Goal: Task Accomplishment & Management: Manage account settings

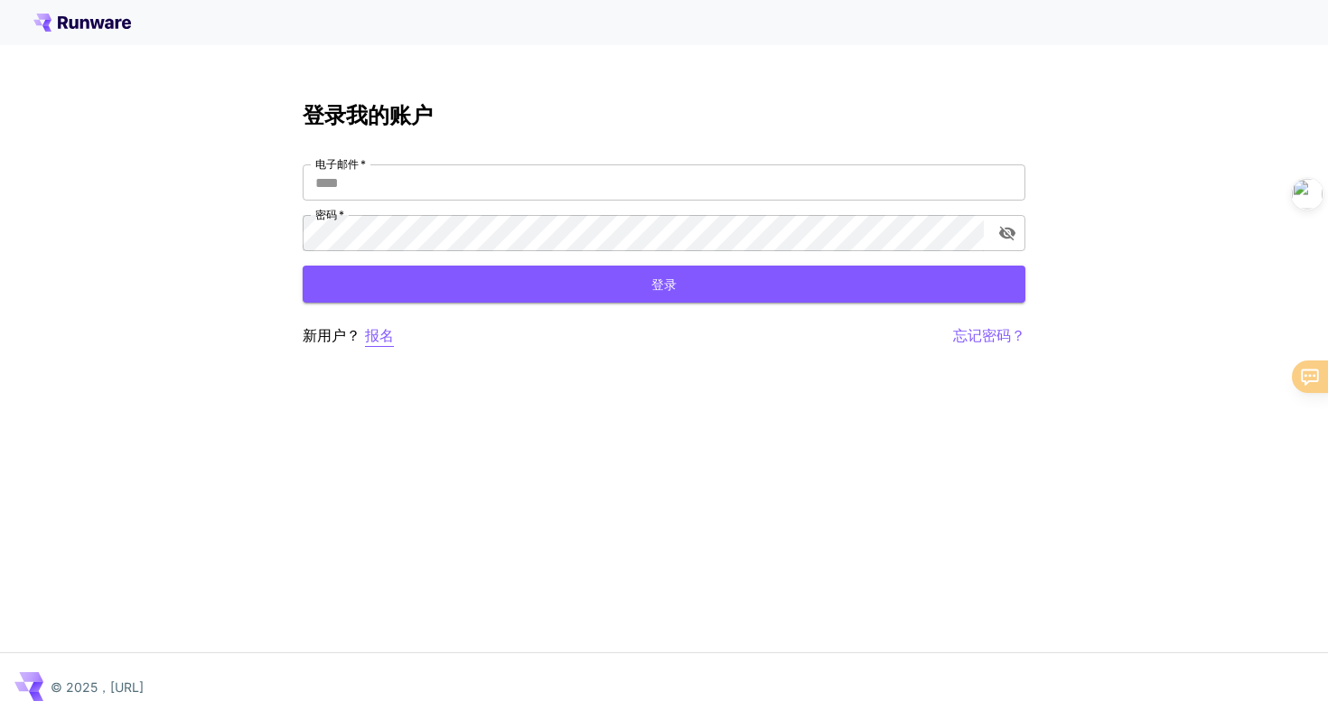
click at [380, 334] on font "报名" at bounding box center [379, 335] width 29 height 18
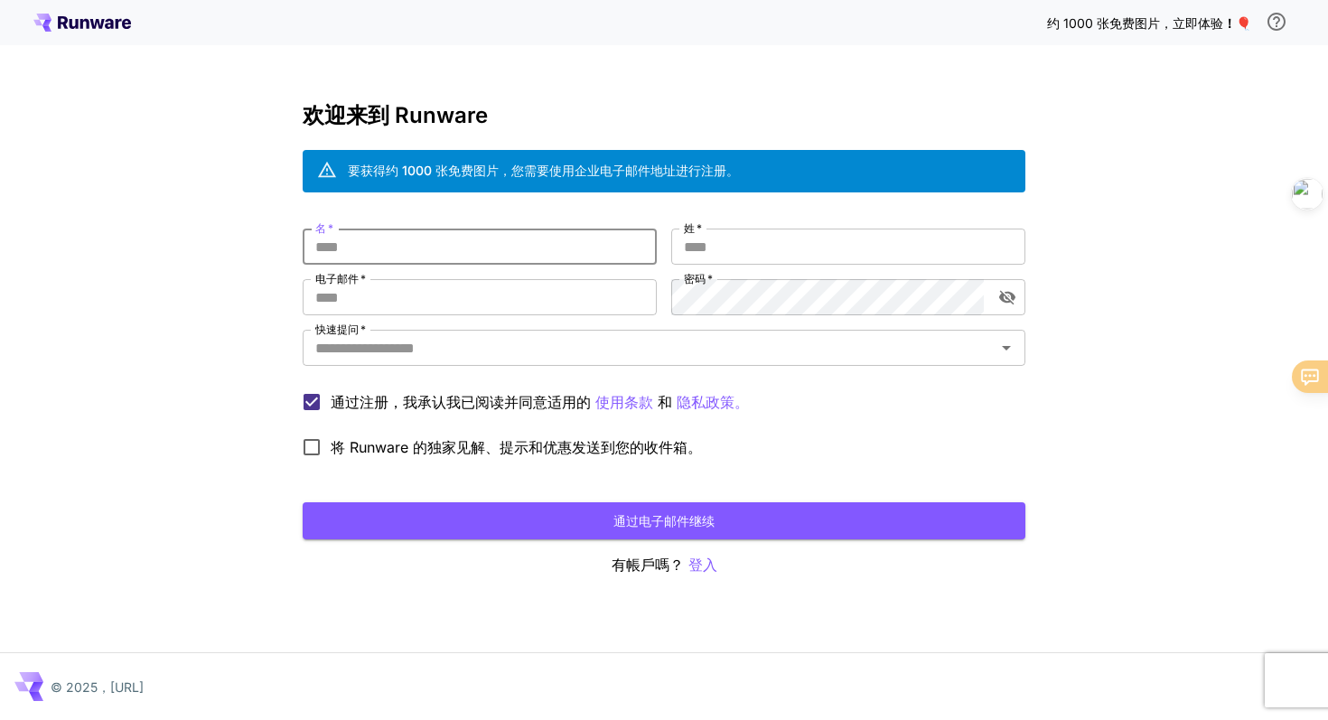
click at [379, 245] on input "名   *" at bounding box center [480, 247] width 354 height 36
click at [726, 256] on input "姓   *" at bounding box center [848, 247] width 354 height 36
type input "*****"
click at [512, 253] on input "名   *" at bounding box center [480, 247] width 354 height 36
type input "*******"
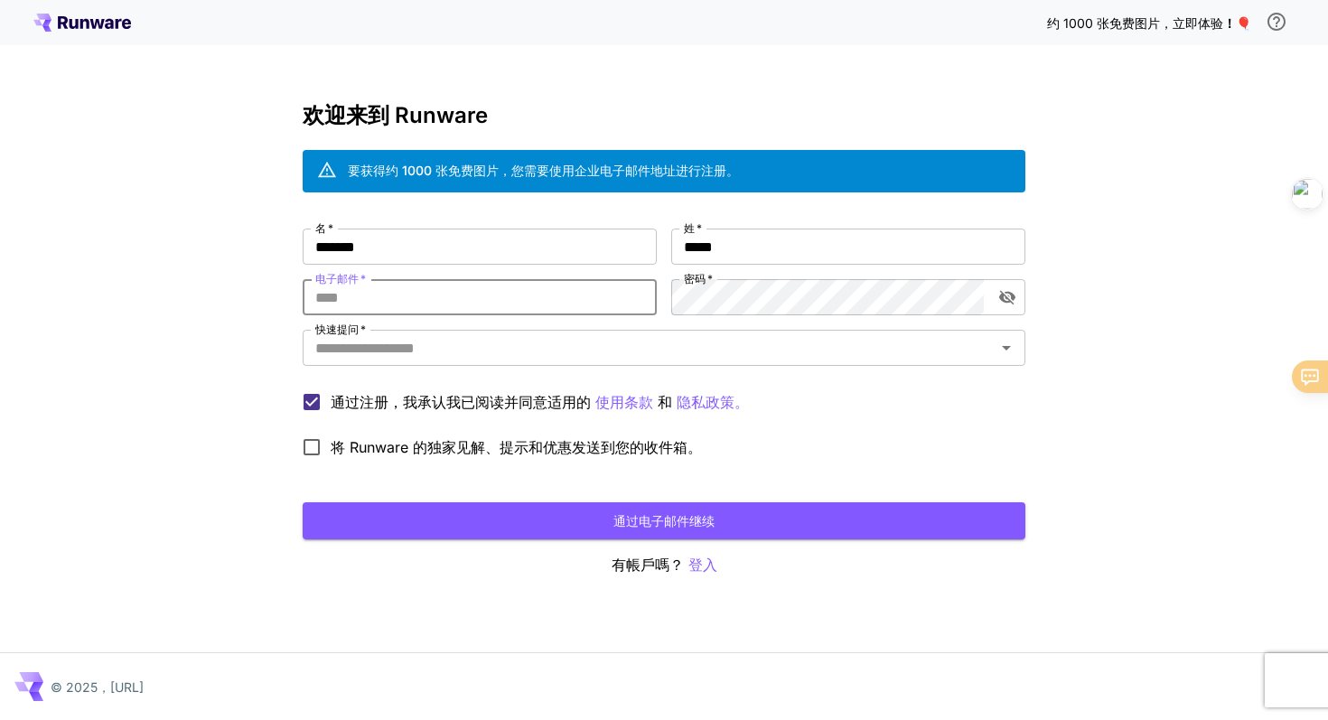
click at [444, 303] on input "电子邮件   *" at bounding box center [480, 297] width 354 height 36
type input "**********"
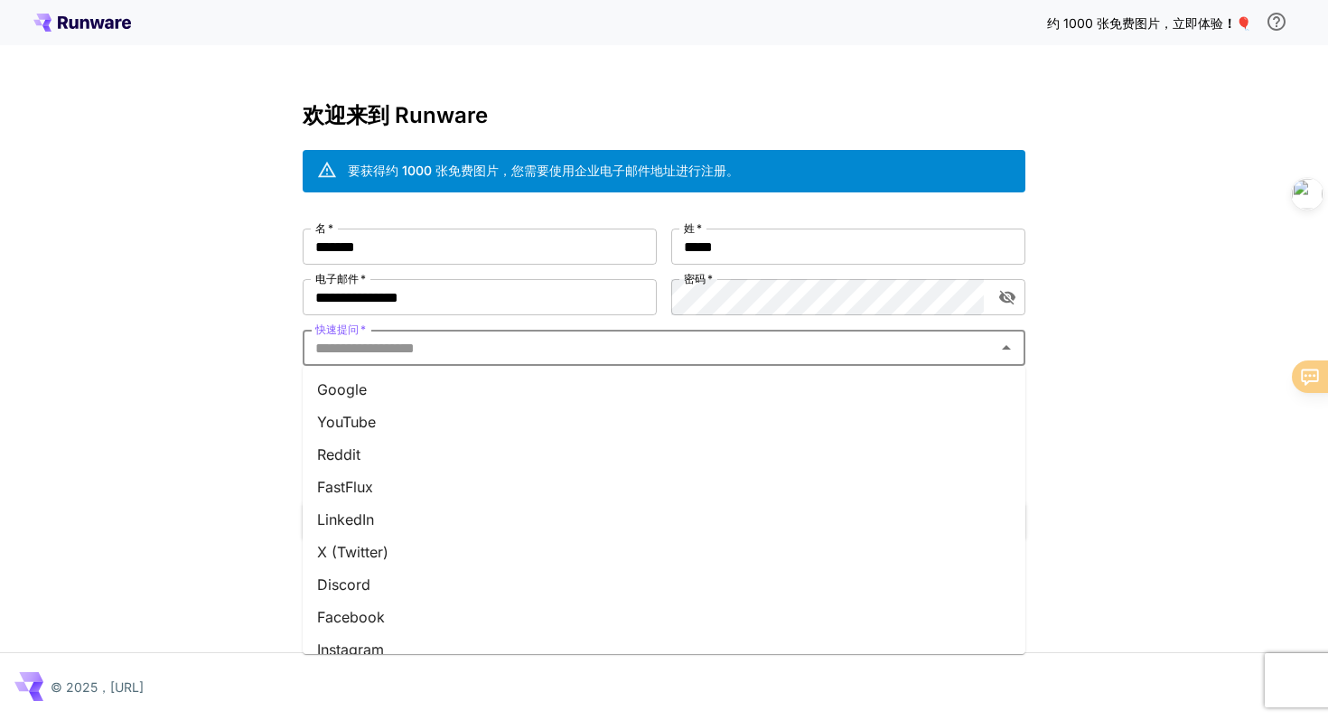
click at [662, 344] on input "快速提问   *" at bounding box center [649, 347] width 682 height 25
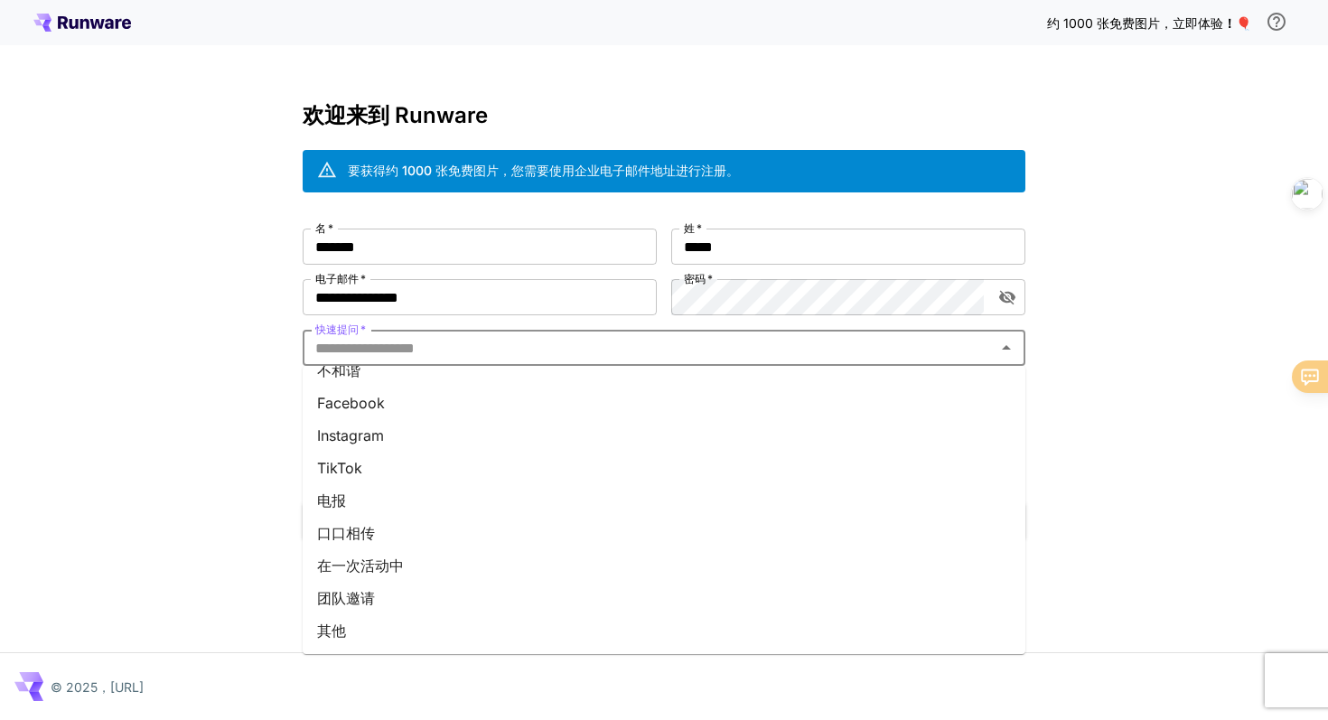
click at [397, 538] on li "口口相传" at bounding box center [664, 533] width 723 height 33
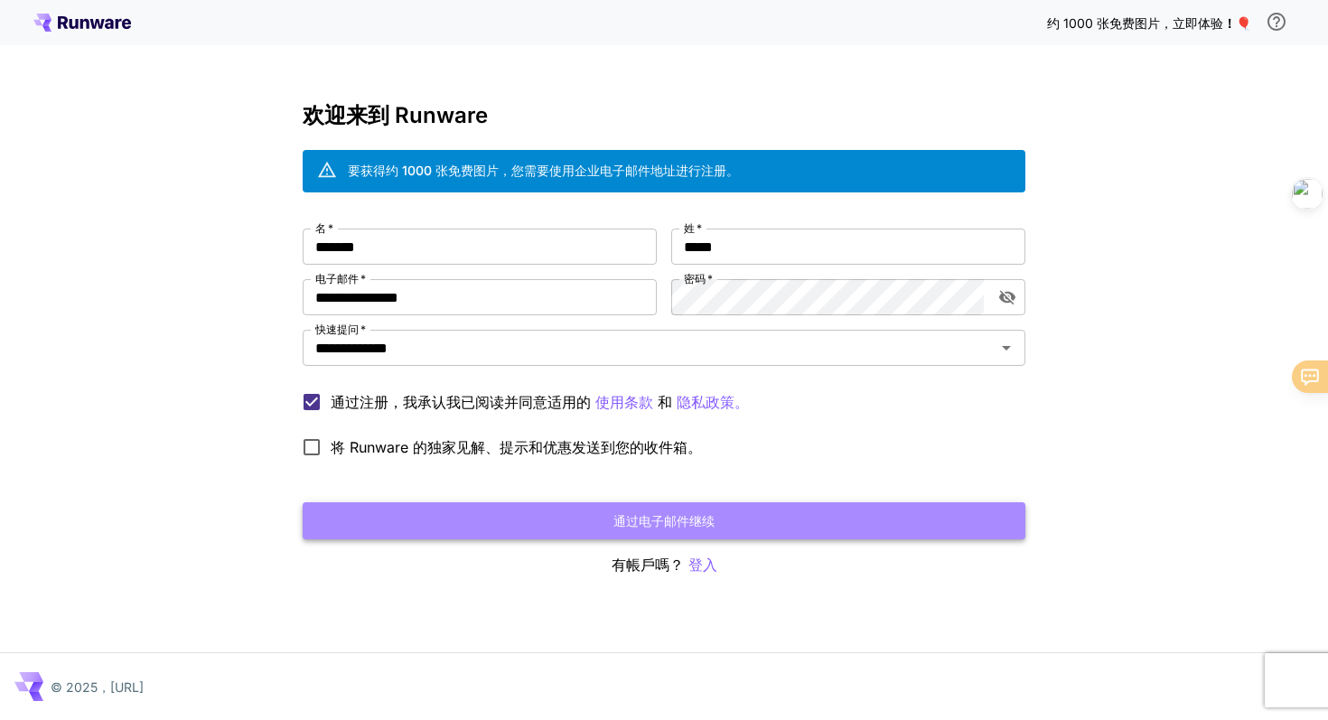
click at [478, 527] on button "通过电子邮件继续" at bounding box center [664, 520] width 723 height 37
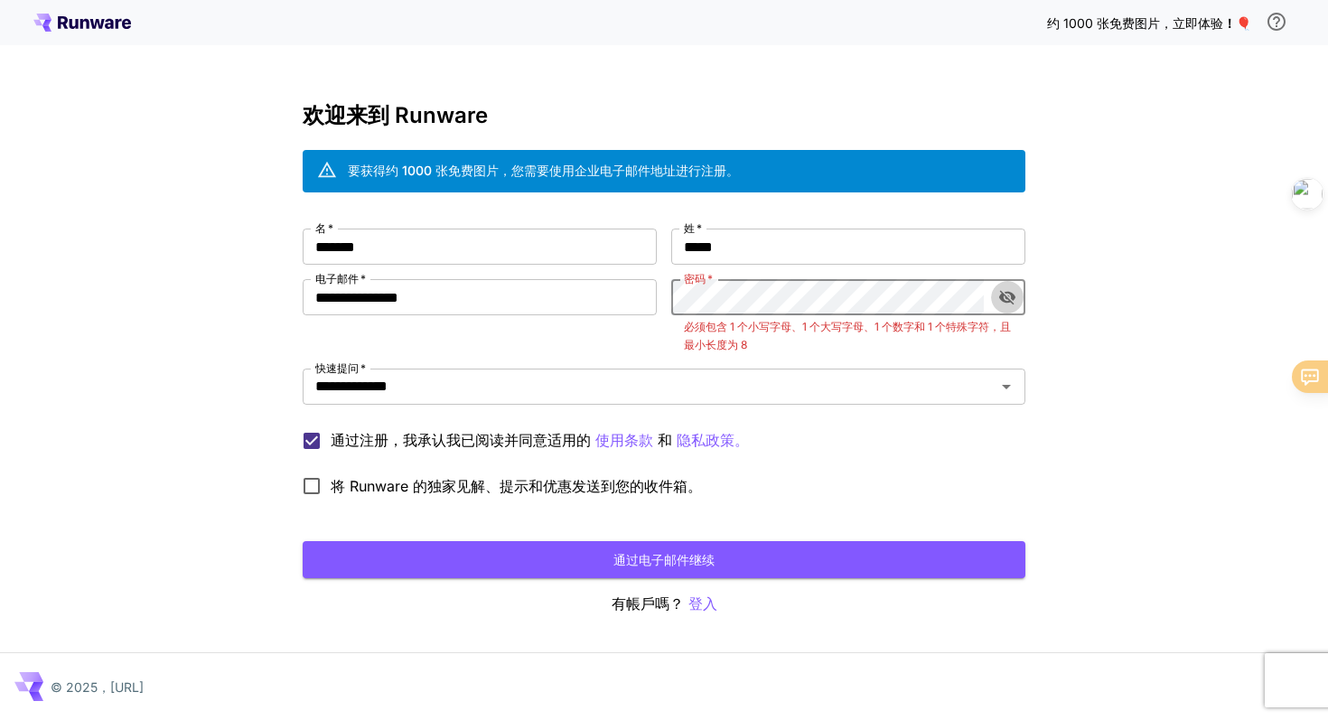
click at [1009, 297] on icon "切换密码可见性" at bounding box center [1007, 297] width 18 height 18
click at [1009, 297] on icon "切换密码可见性" at bounding box center [1007, 298] width 16 height 12
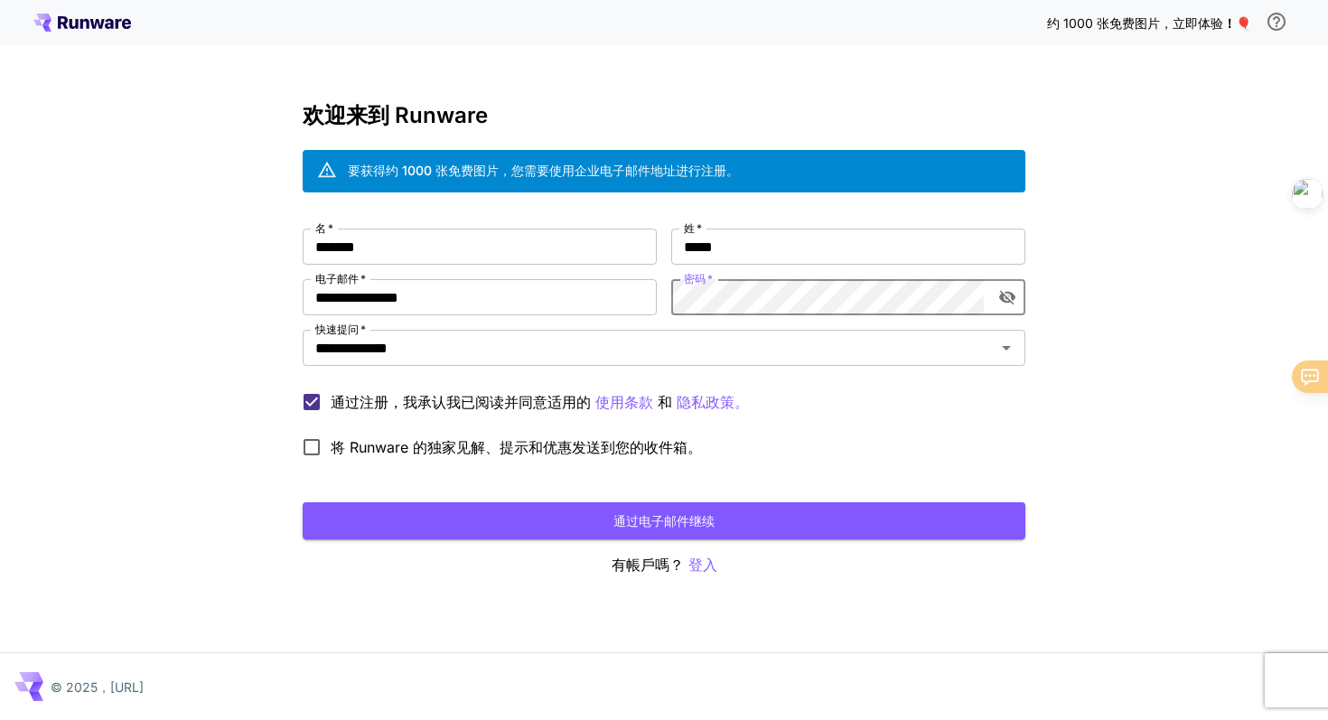
click at [1015, 294] on icon "切换密码可见性" at bounding box center [1007, 297] width 18 height 18
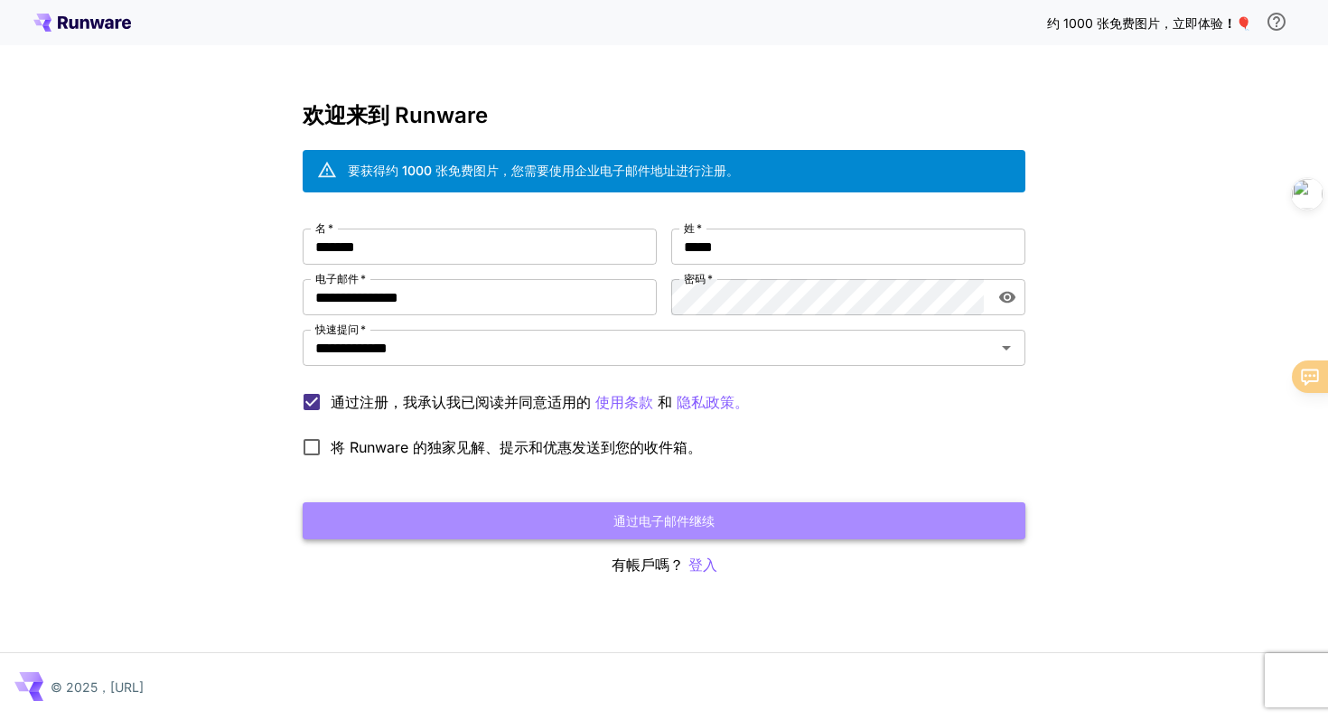
click at [712, 513] on font "通过电子邮件继续" at bounding box center [663, 520] width 101 height 15
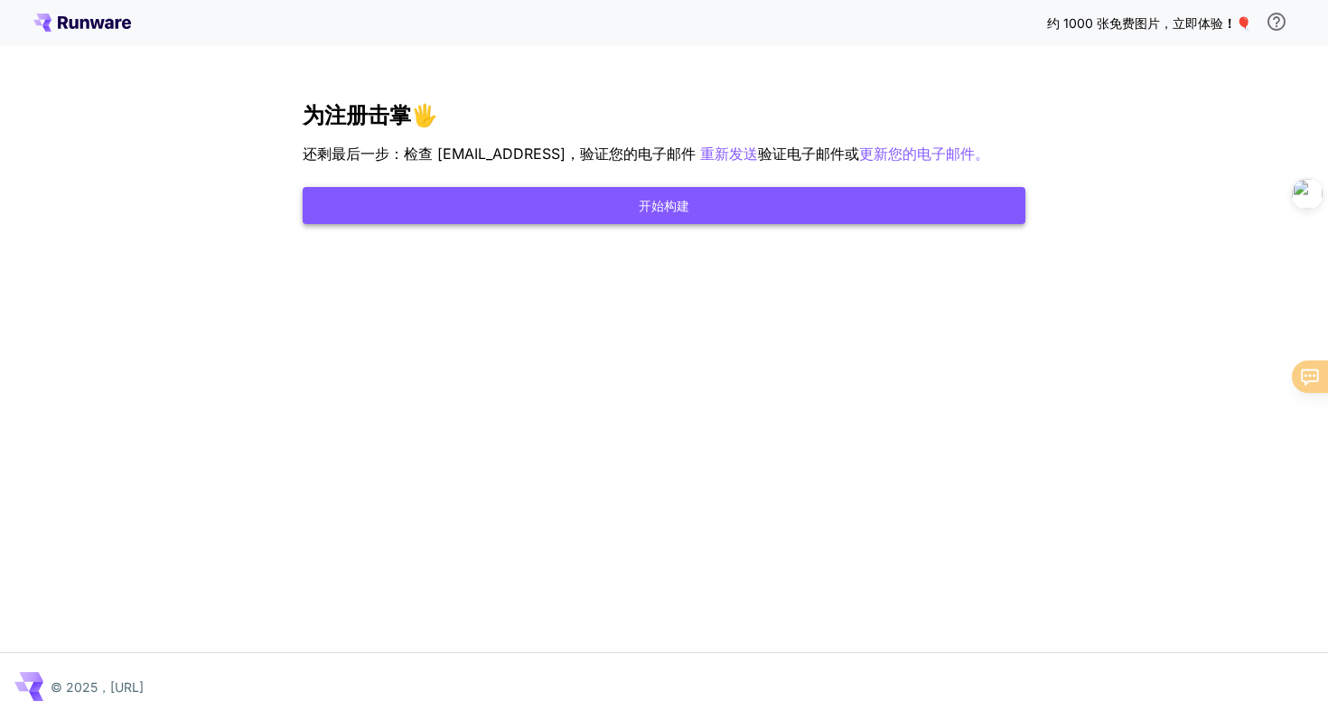
click at [726, 224] on button "开始构建" at bounding box center [664, 205] width 723 height 37
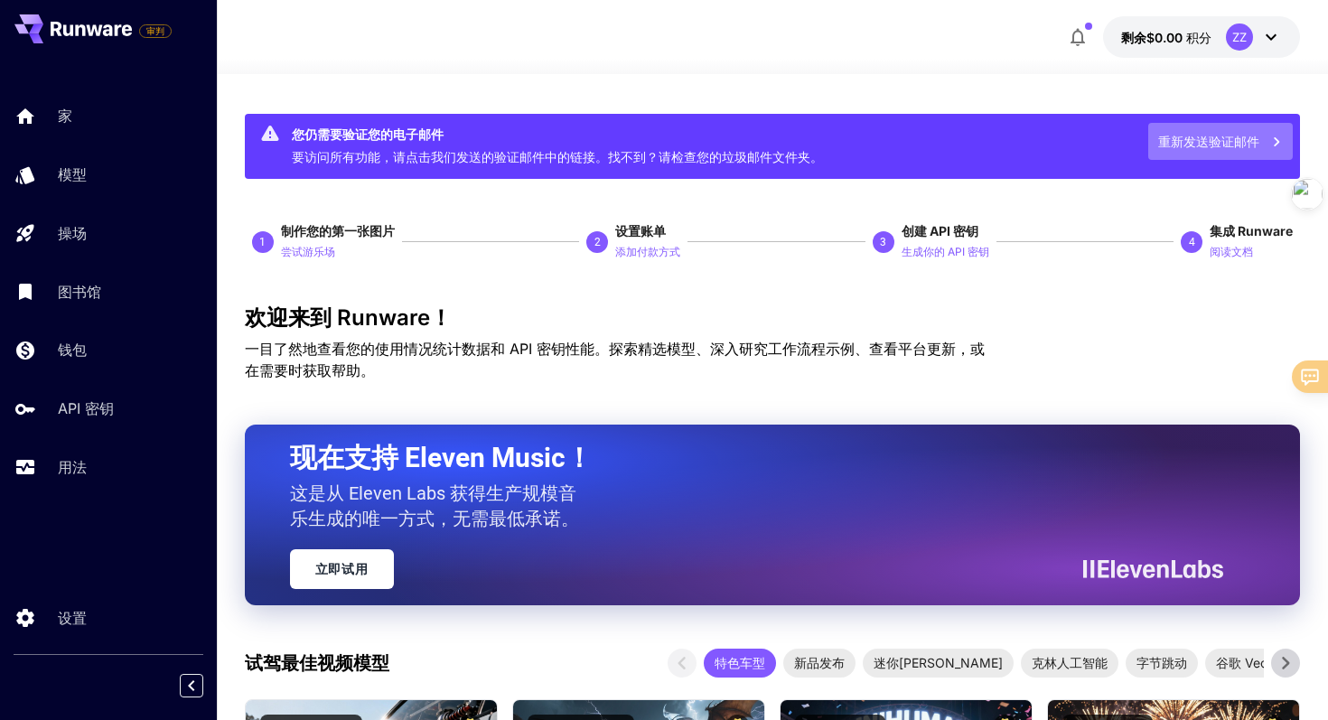
click at [1205, 146] on font "重新发送验证邮件" at bounding box center [1208, 141] width 101 height 15
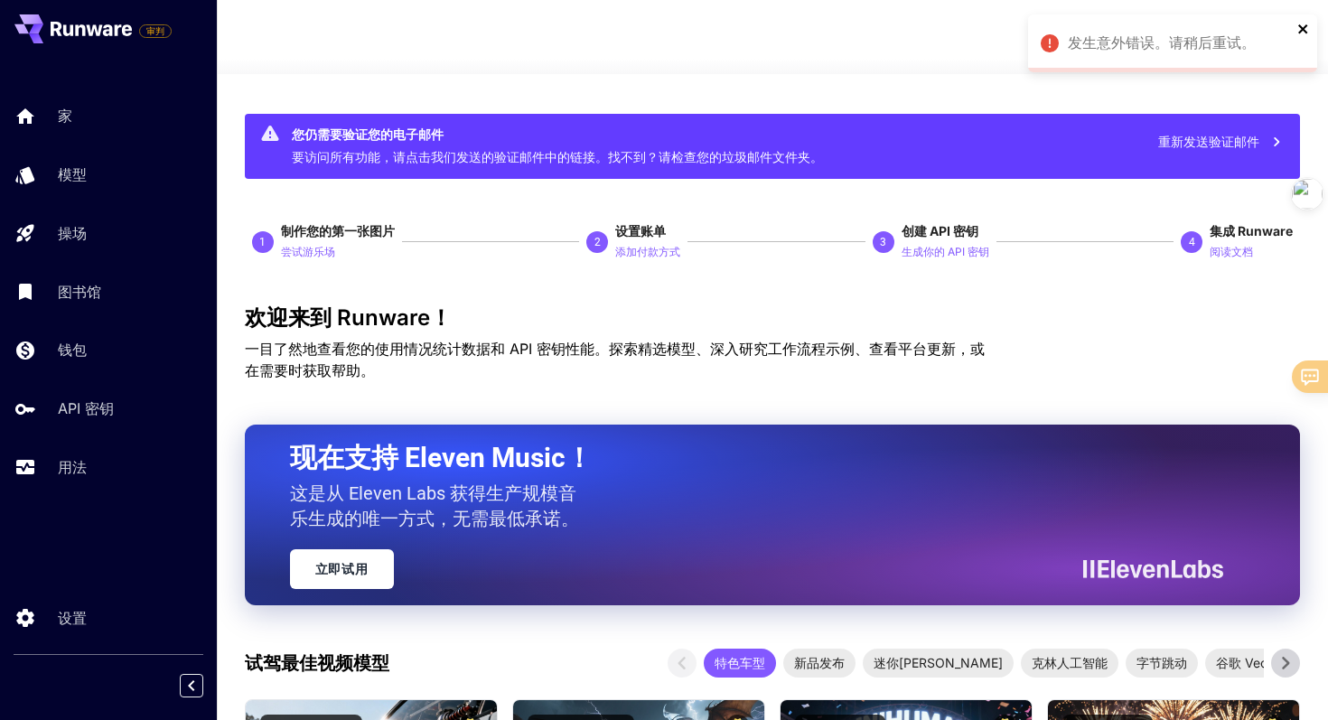
click at [1298, 30] on icon "关闭" at bounding box center [1303, 29] width 13 height 14
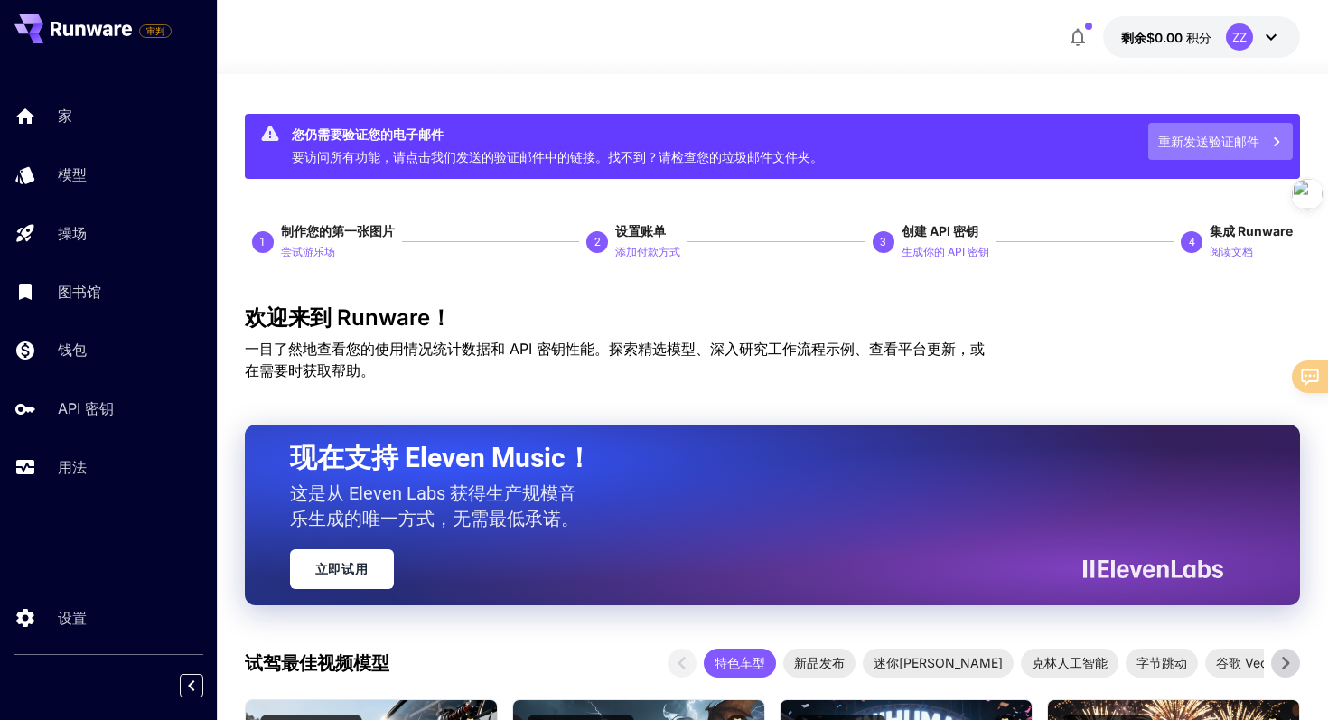
click at [1202, 141] on font "重新发送验证邮件" at bounding box center [1208, 141] width 101 height 15
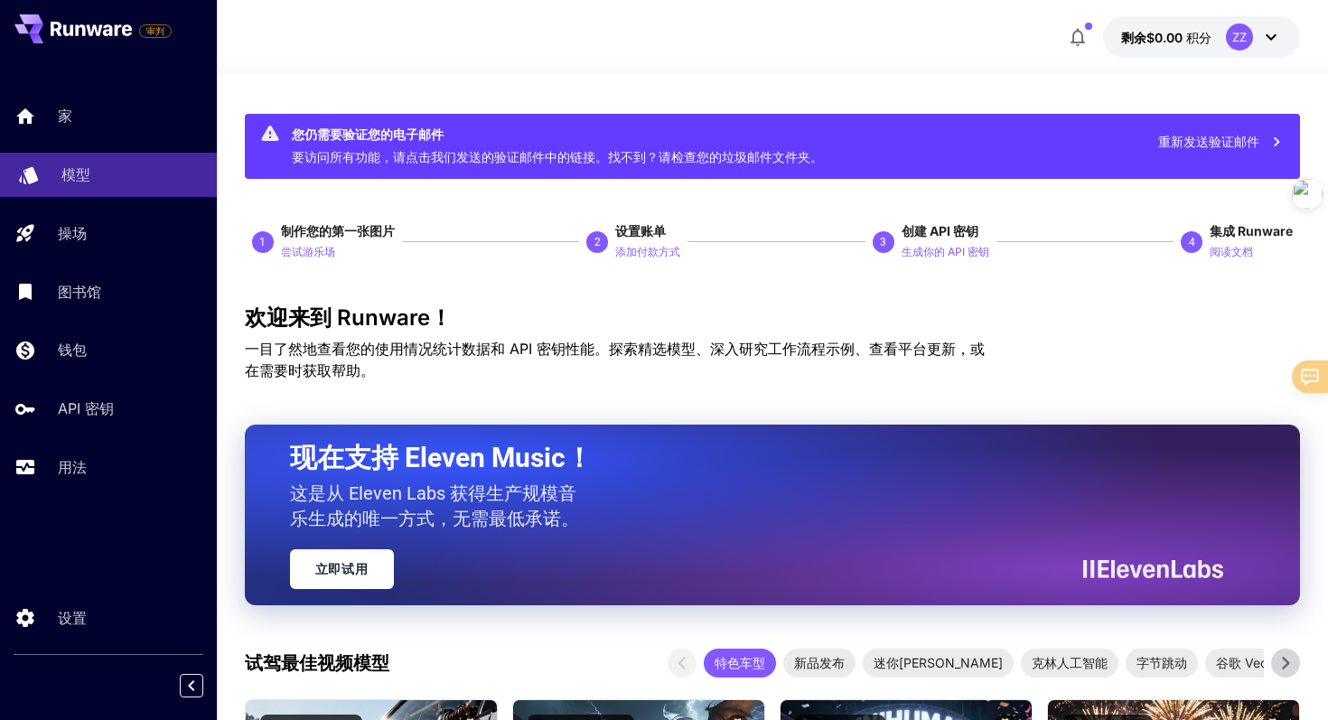
click at [101, 174] on div "模型" at bounding box center [131, 174] width 141 height 22
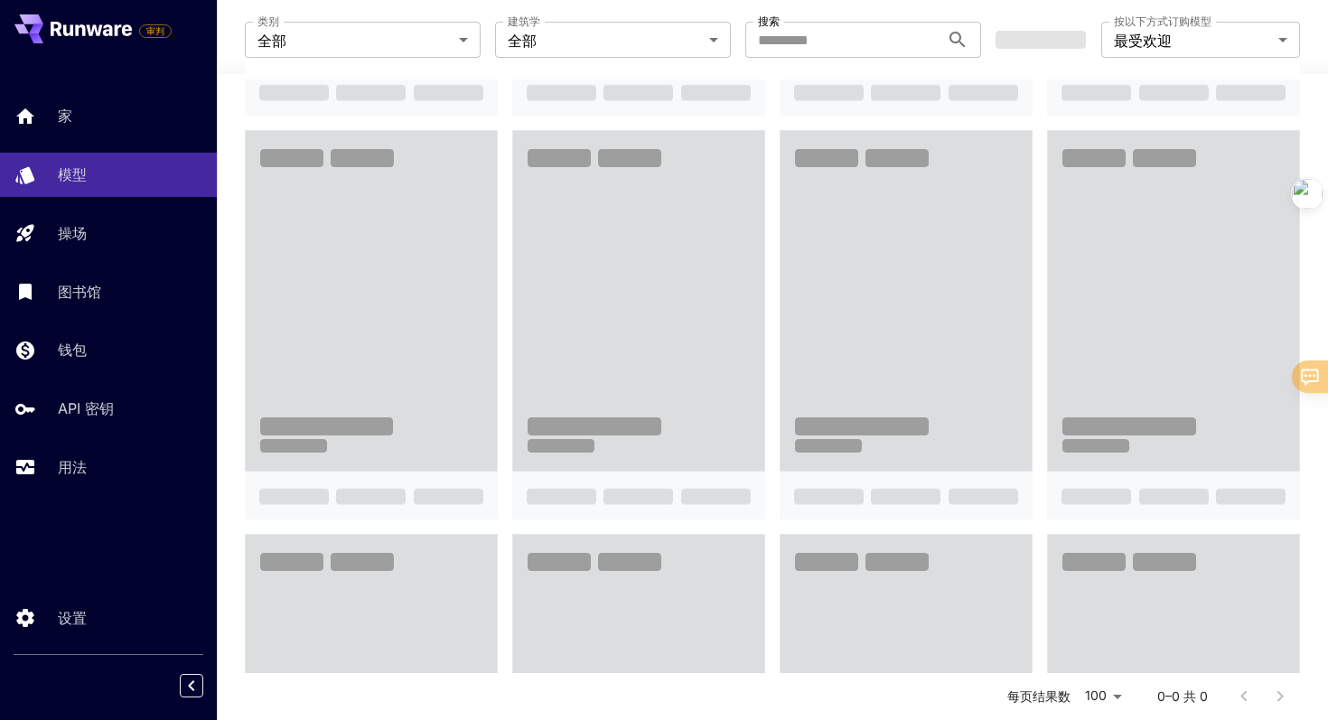
scroll to position [1638, 0]
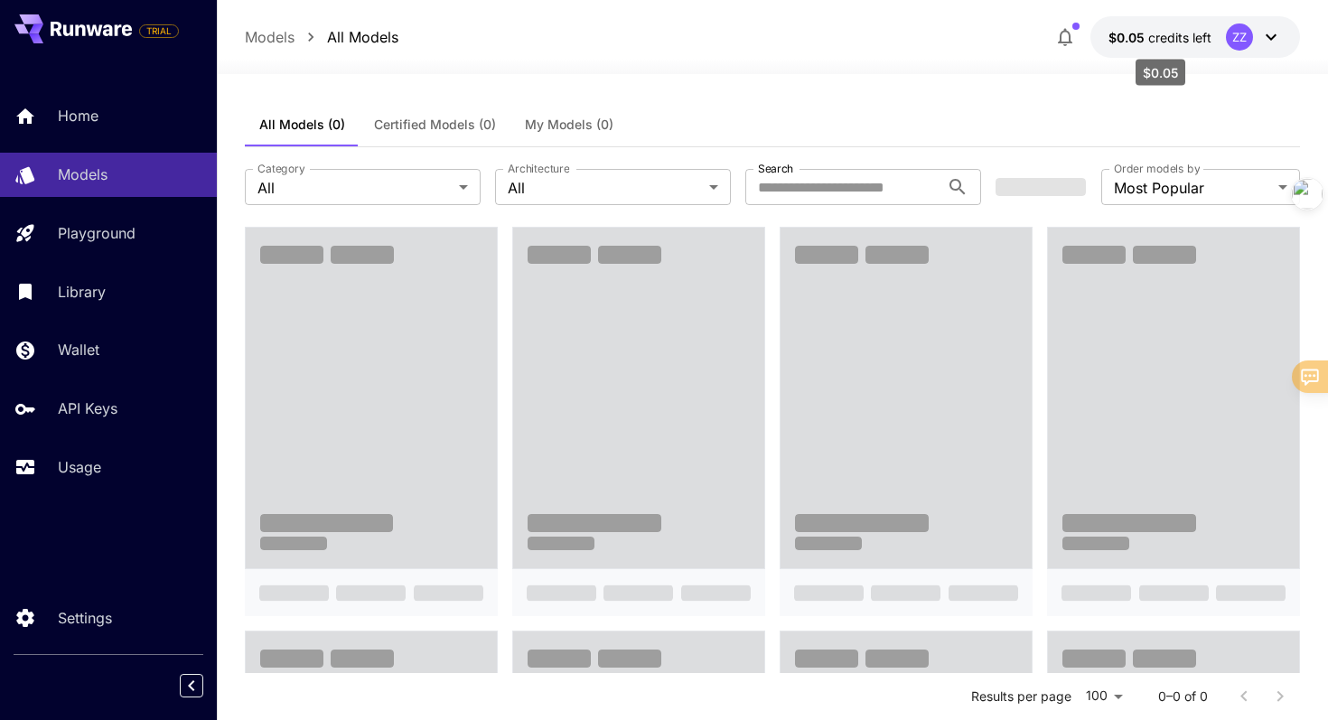
click at [1174, 31] on span "credits left" at bounding box center [1179, 37] width 63 height 15
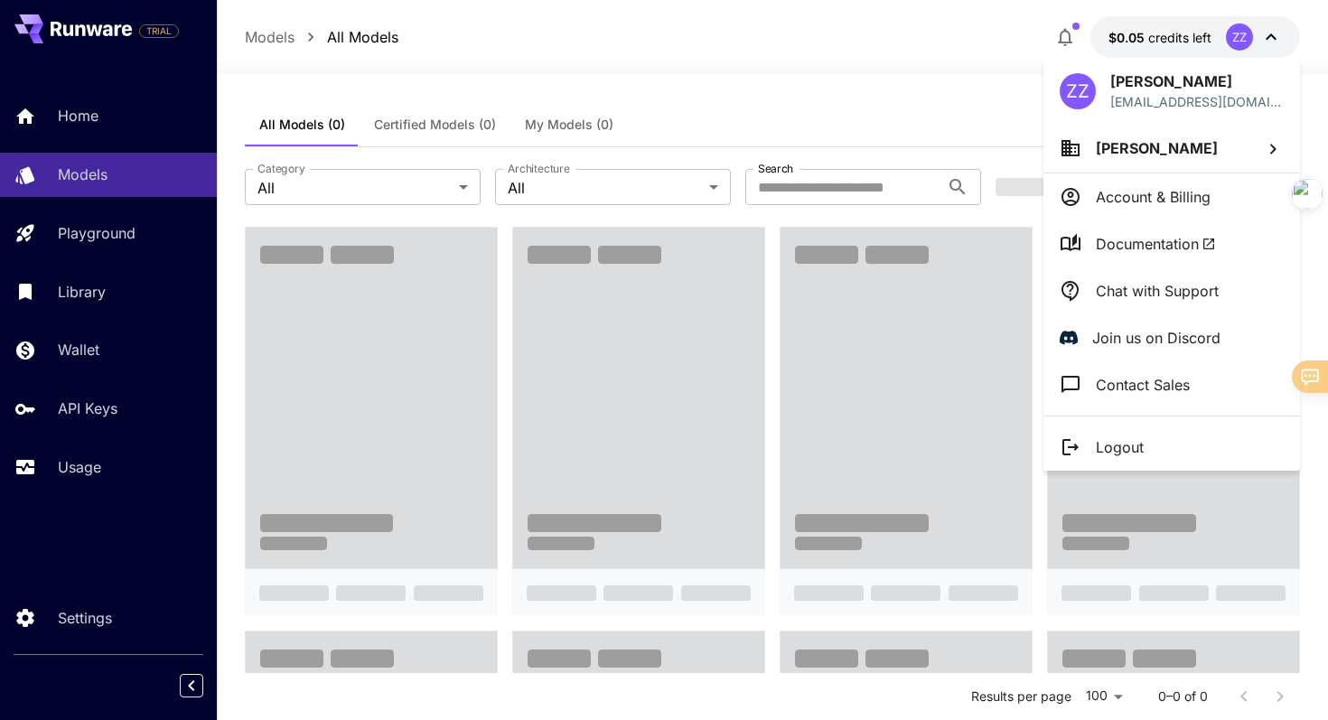
click at [1174, 32] on div at bounding box center [664, 360] width 1328 height 720
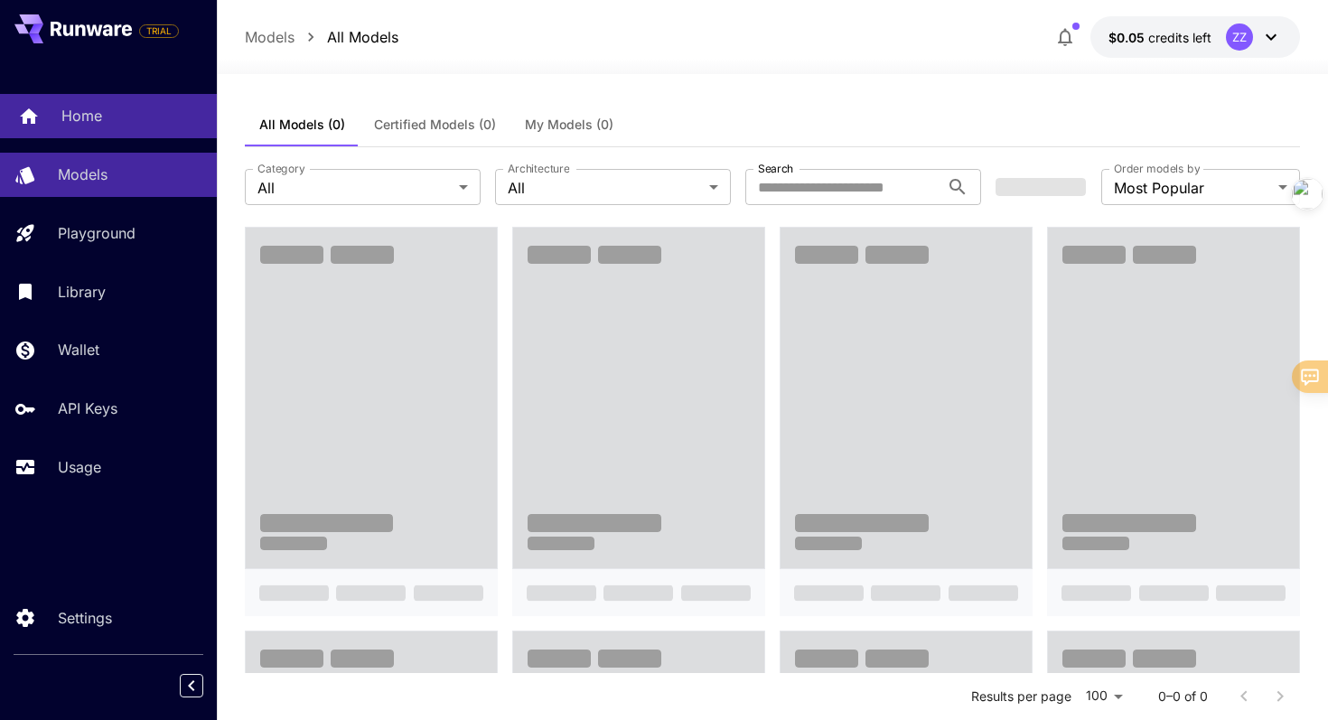
click at [103, 105] on div "Home" at bounding box center [131, 116] width 141 height 22
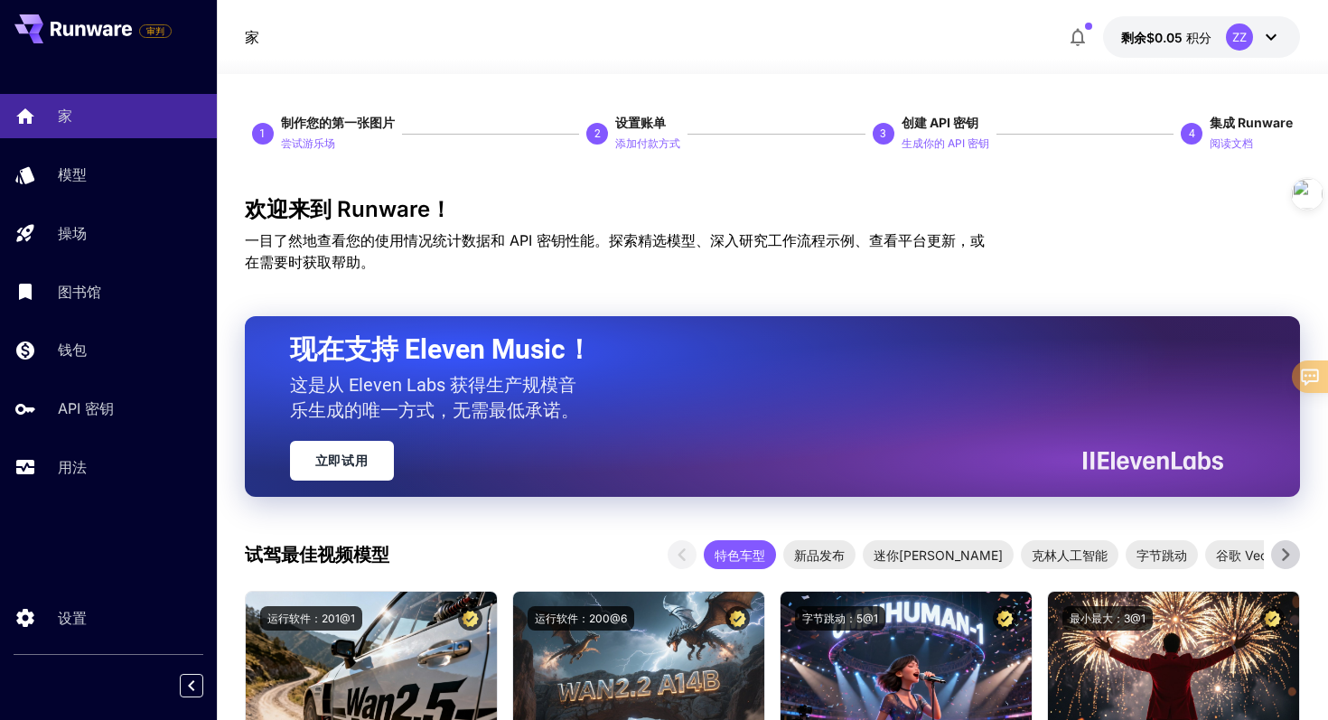
click at [658, 153] on button "添加付款方式" at bounding box center [647, 143] width 65 height 22
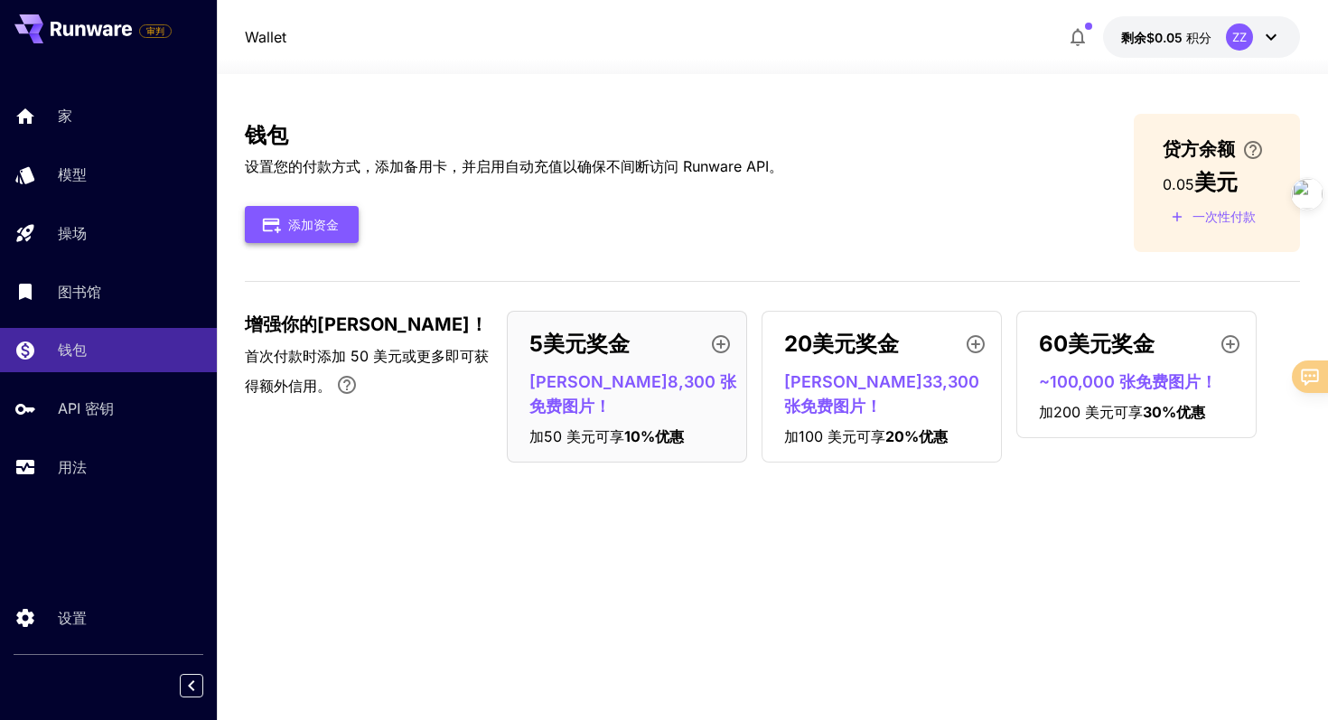
click at [313, 226] on font "添加资金" at bounding box center [313, 224] width 51 height 15
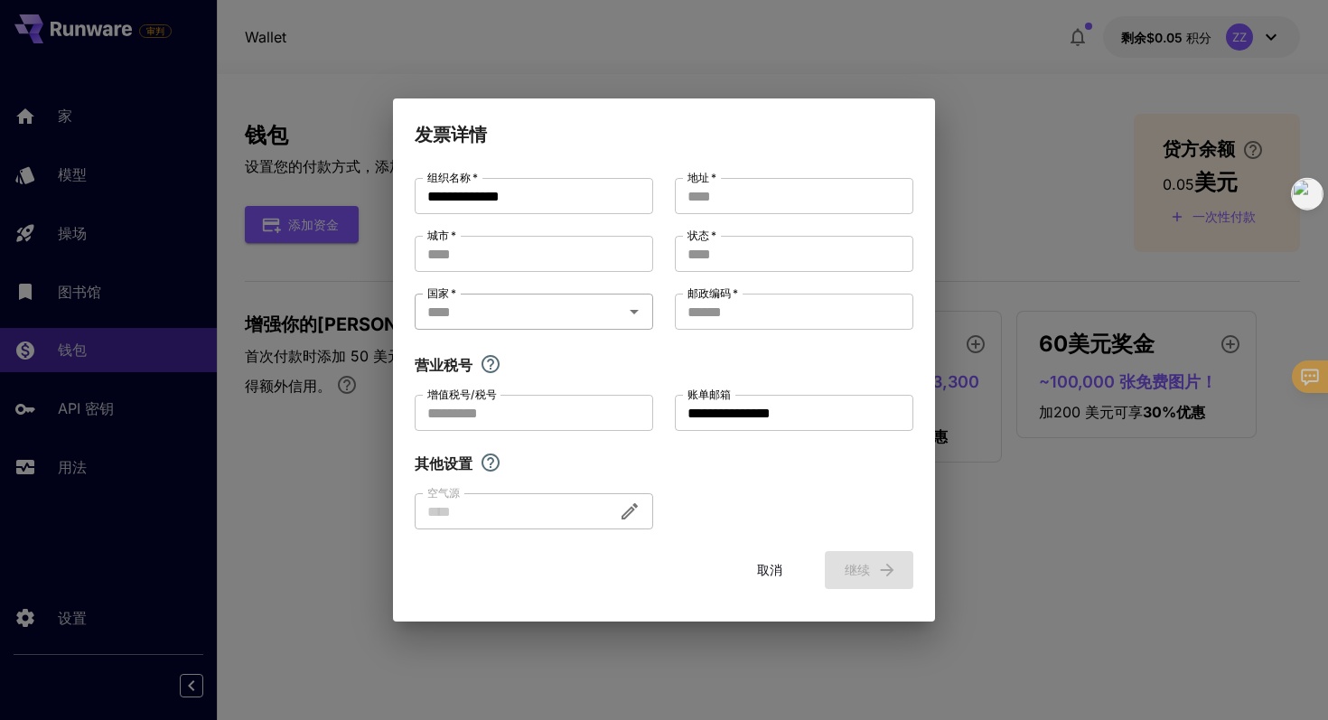
click at [597, 314] on input "国家   *" at bounding box center [519, 311] width 198 height 25
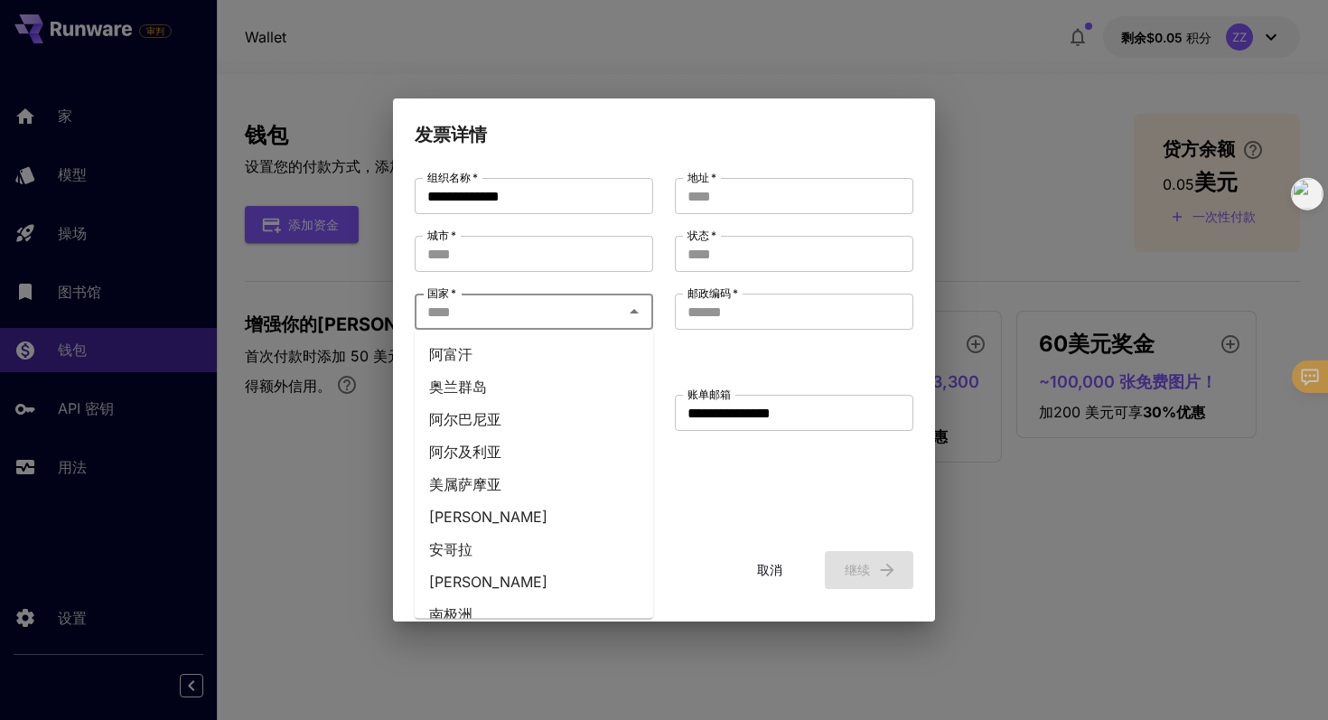
type input "**"
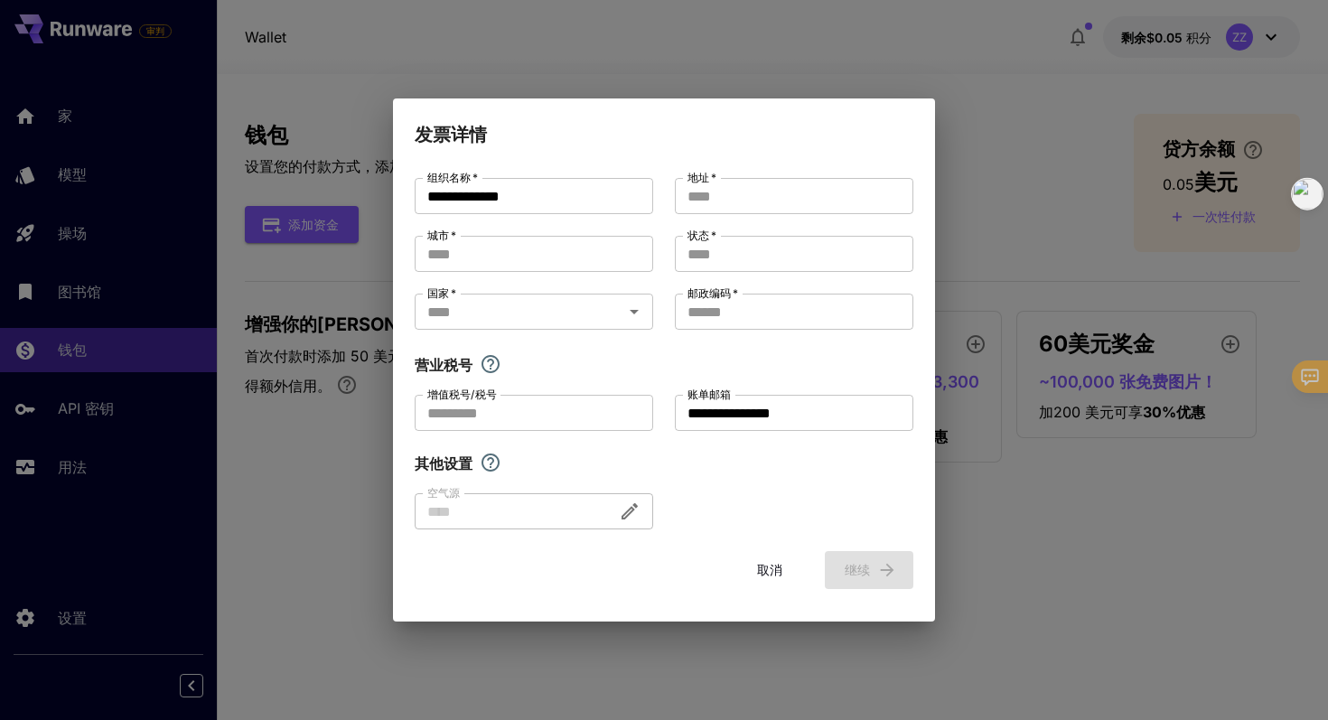
click at [668, 350] on div "**********" at bounding box center [664, 353] width 499 height 351
click at [593, 311] on input "国家   *" at bounding box center [519, 311] width 198 height 25
click at [633, 304] on icon "Close" at bounding box center [634, 312] width 22 height 22
click at [597, 307] on input "**" at bounding box center [519, 311] width 198 height 25
click at [624, 314] on icon "Close" at bounding box center [634, 312] width 22 height 22
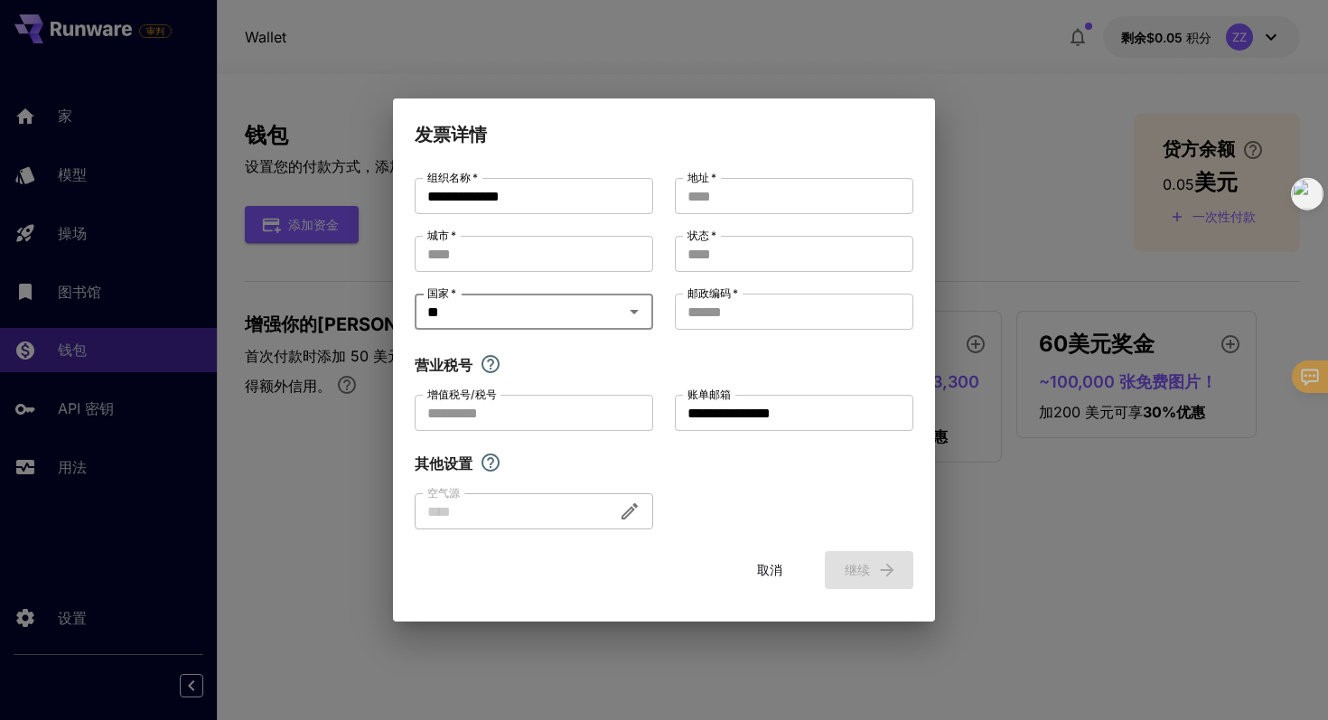
click at [565, 313] on input "**" at bounding box center [519, 311] width 198 height 25
type input "*"
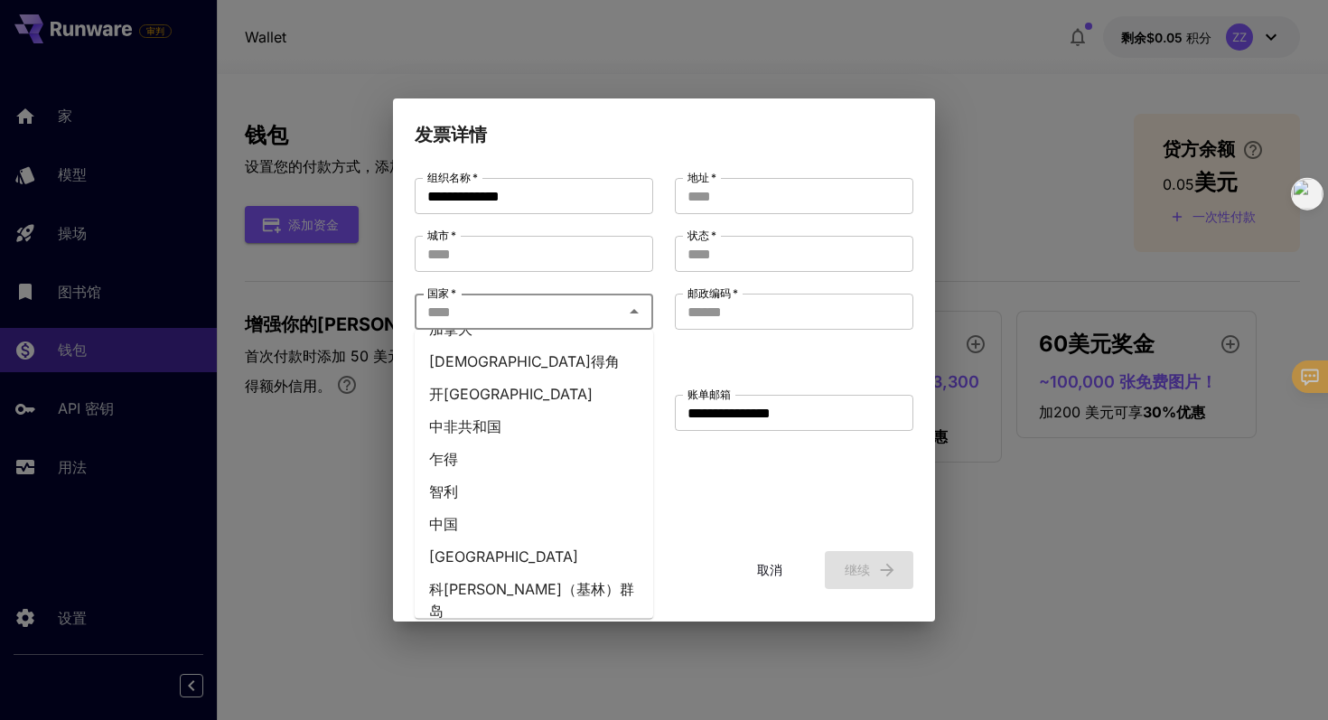
scroll to position [1362, 0]
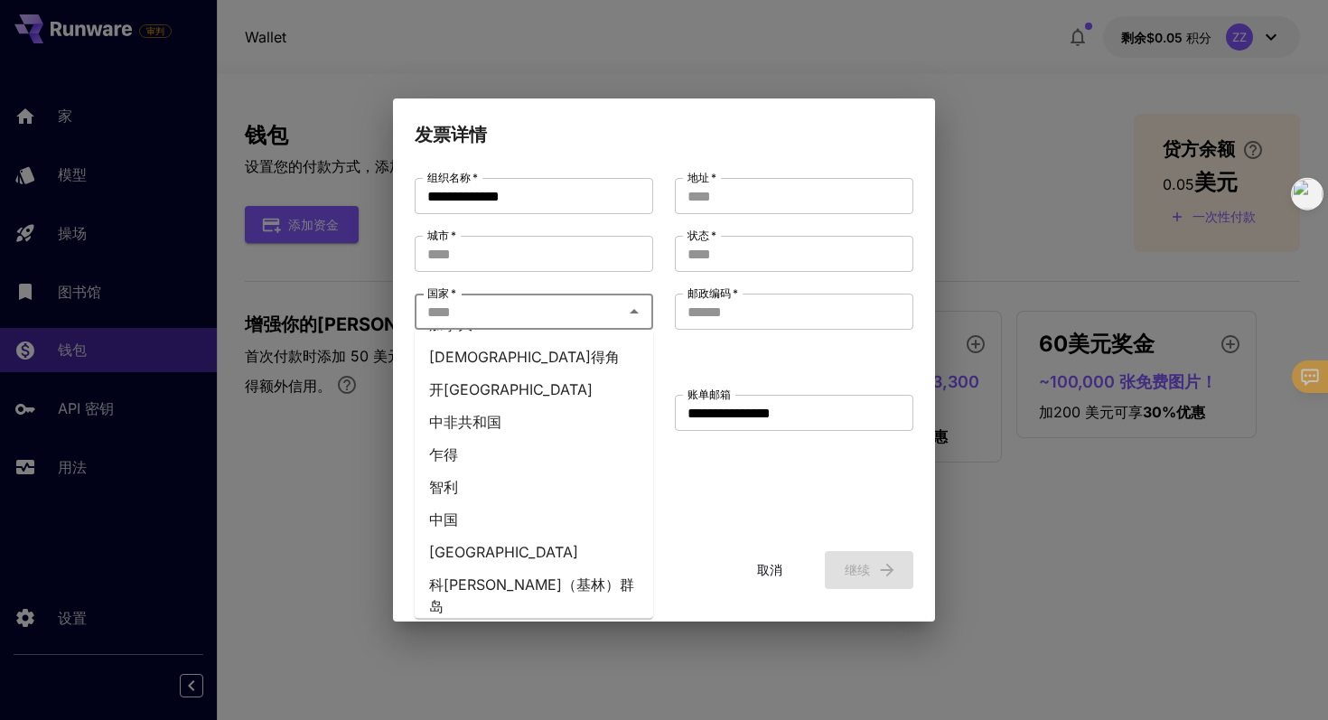
click at [480, 504] on li "中国" at bounding box center [534, 520] width 238 height 33
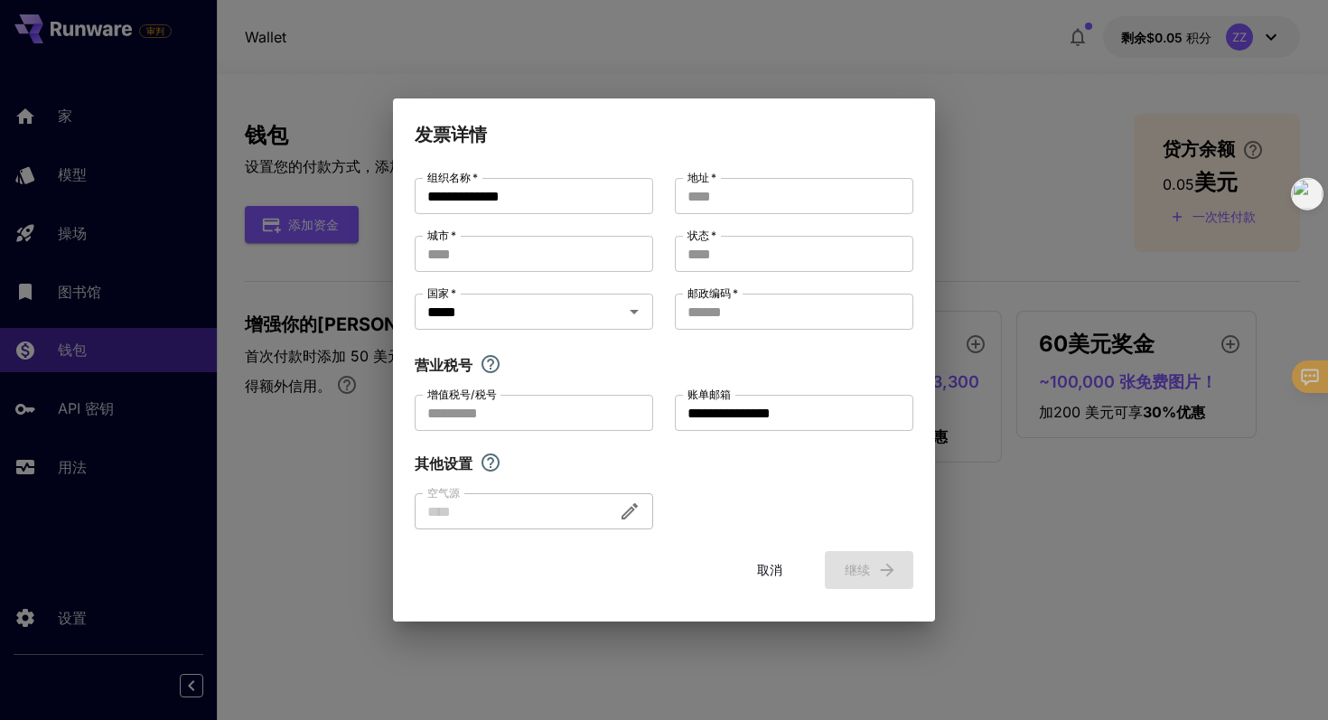
click at [602, 364] on div "营业税号" at bounding box center [664, 365] width 499 height 22
click at [478, 247] on input "城市   *" at bounding box center [534, 254] width 238 height 36
click at [523, 252] on input "城市   *" at bounding box center [534, 254] width 238 height 36
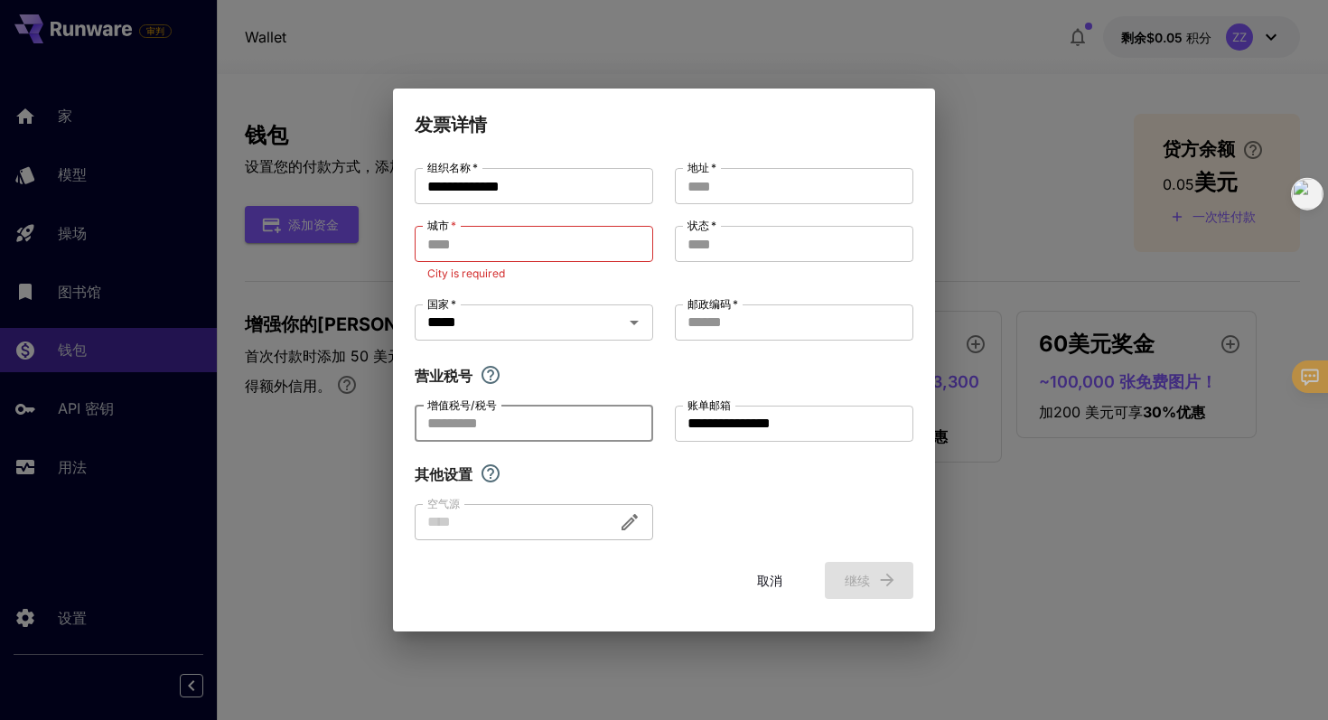
click at [517, 424] on input "增值税号/税号" at bounding box center [534, 424] width 238 height 36
click at [500, 244] on input "城市   *" at bounding box center [534, 244] width 238 height 36
click at [501, 244] on input "城市   *" at bounding box center [534, 244] width 238 height 36
click at [720, 244] on input "状态   *" at bounding box center [794, 244] width 238 height 36
click at [723, 191] on input "地址   *" at bounding box center [794, 186] width 238 height 36
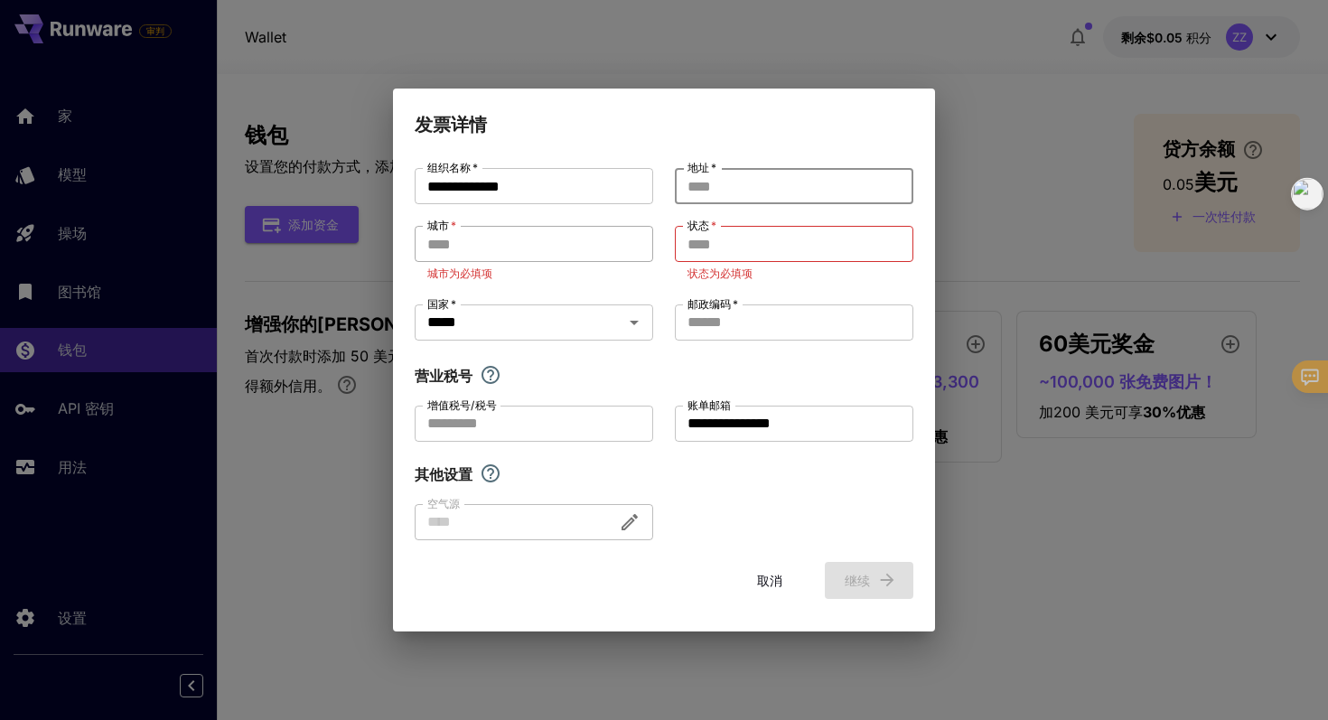
click at [570, 255] on input "城市   *" at bounding box center [534, 244] width 238 height 36
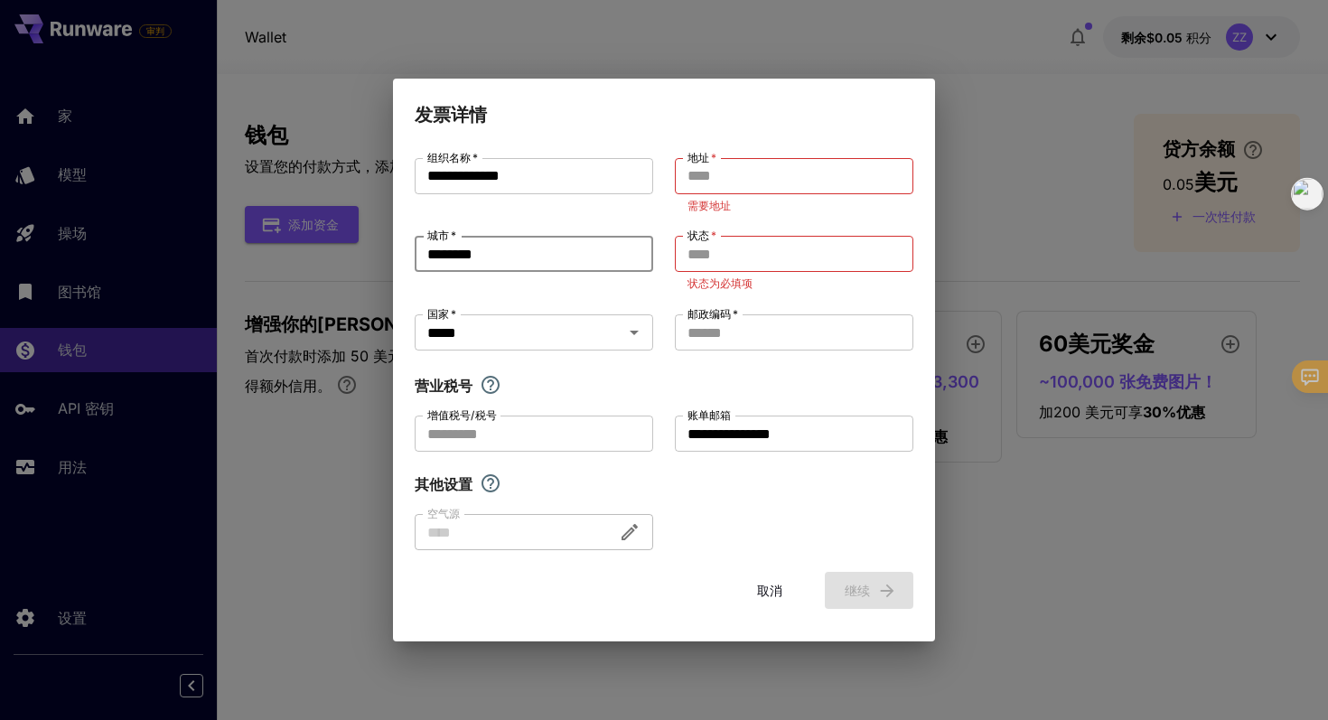
type input "********"
click at [554, 290] on div "城市   * ******** 城市   *" at bounding box center [534, 264] width 238 height 57
click at [706, 257] on input "状态   *" at bounding box center [794, 254] width 238 height 36
click at [709, 186] on input "地址   *" at bounding box center [794, 176] width 238 height 36
click at [568, 425] on input "增值税号/税号" at bounding box center [534, 434] width 238 height 36
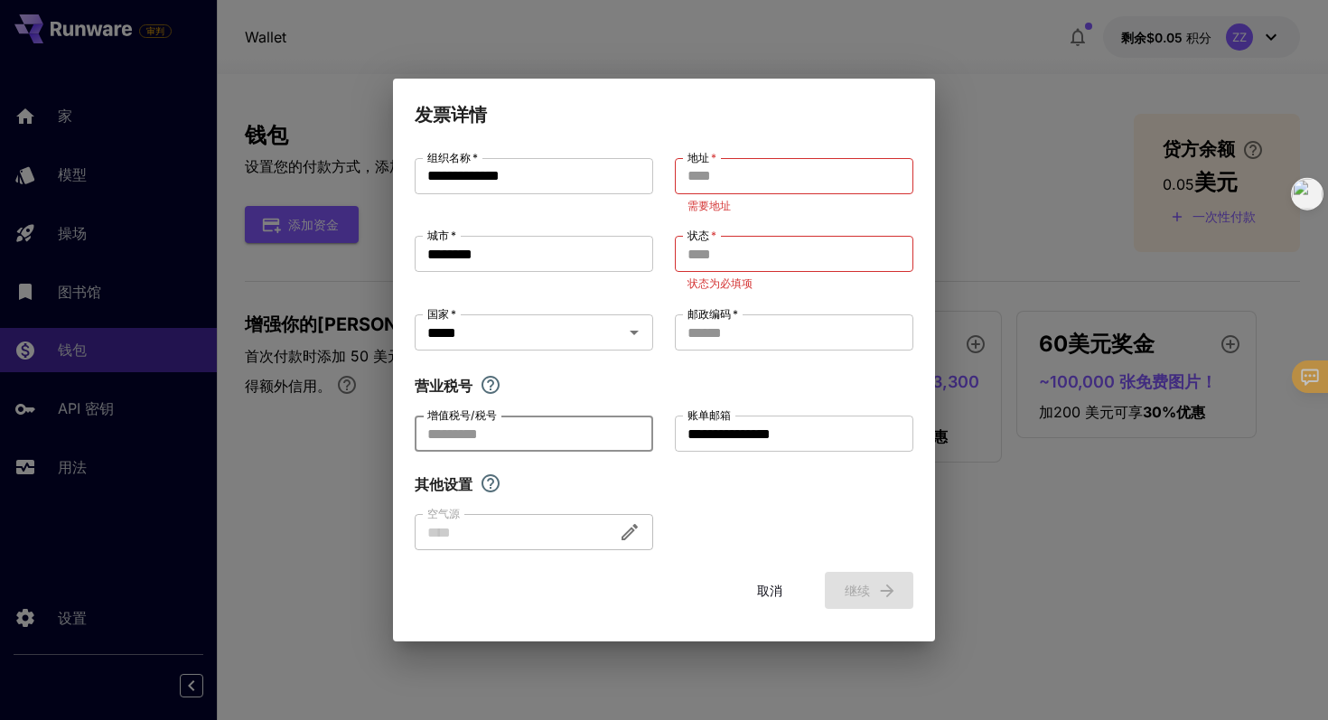
click at [566, 537] on div at bounding box center [534, 532] width 238 height 36
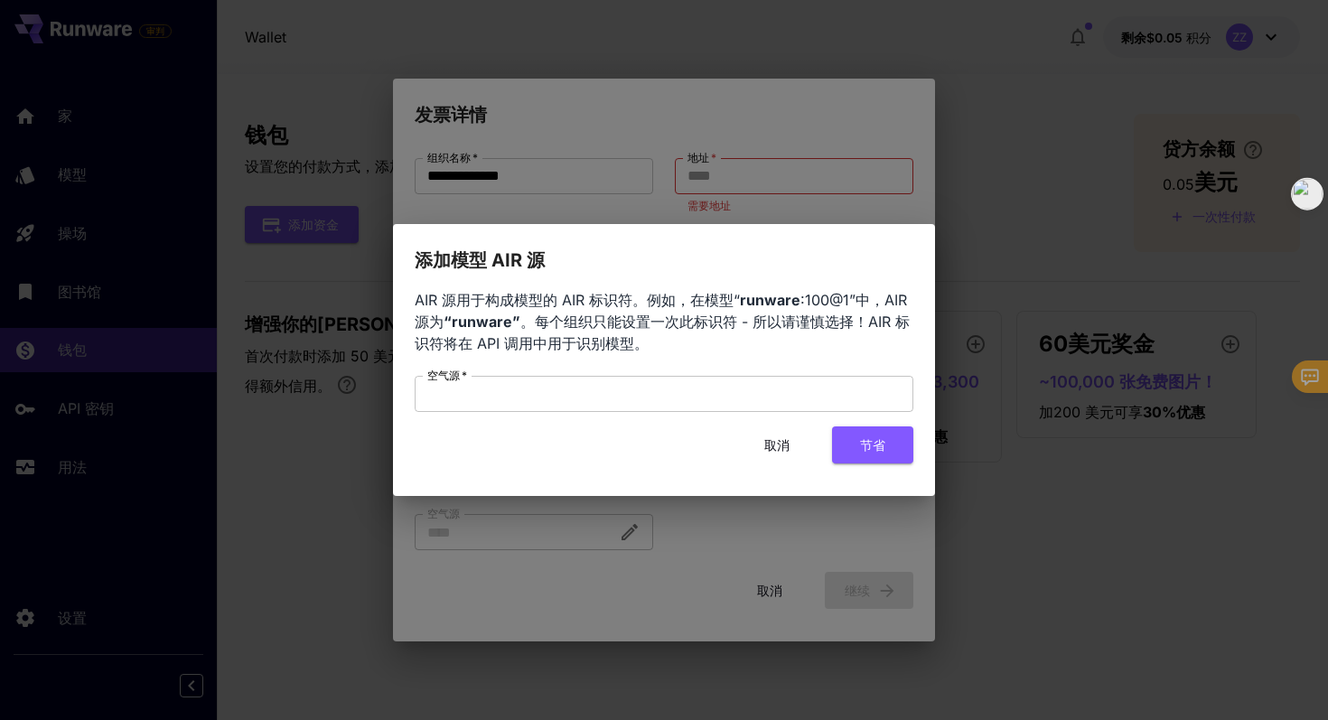
click at [764, 446] on font "取消" at bounding box center [776, 444] width 25 height 15
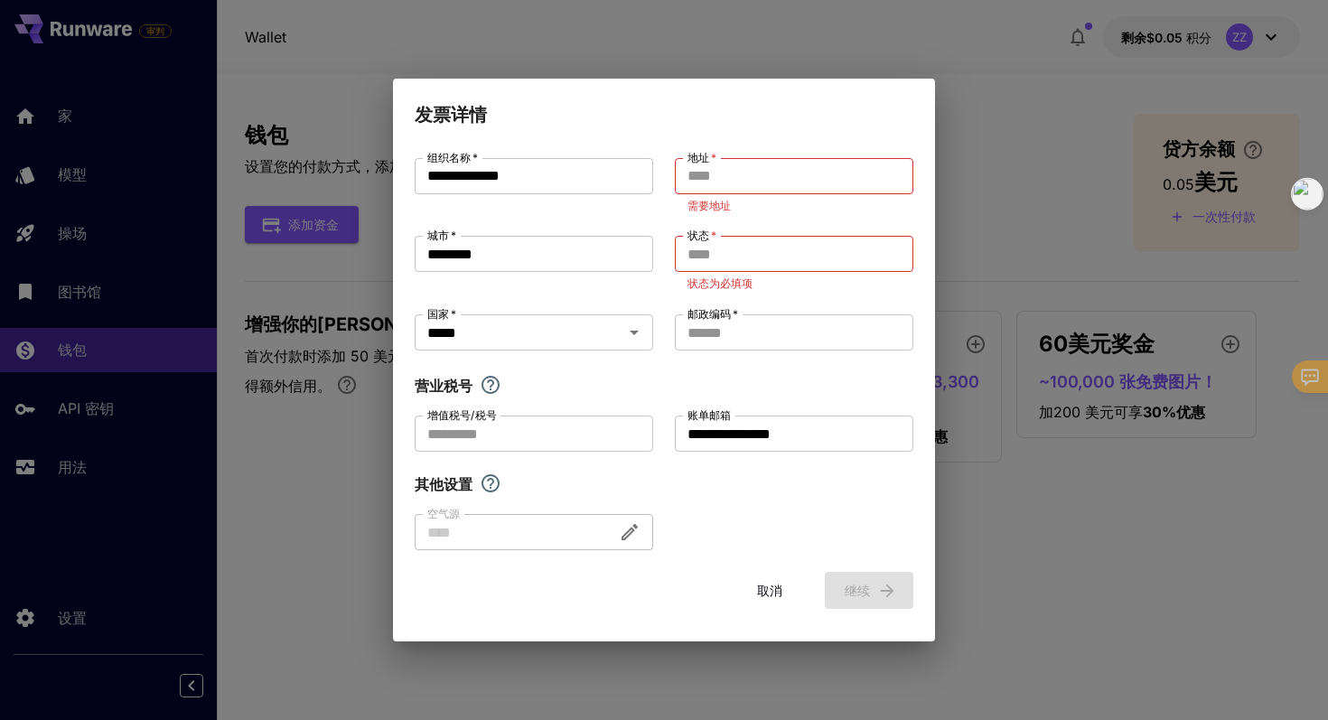
click at [764, 592] on font "取消" at bounding box center [769, 590] width 25 height 15
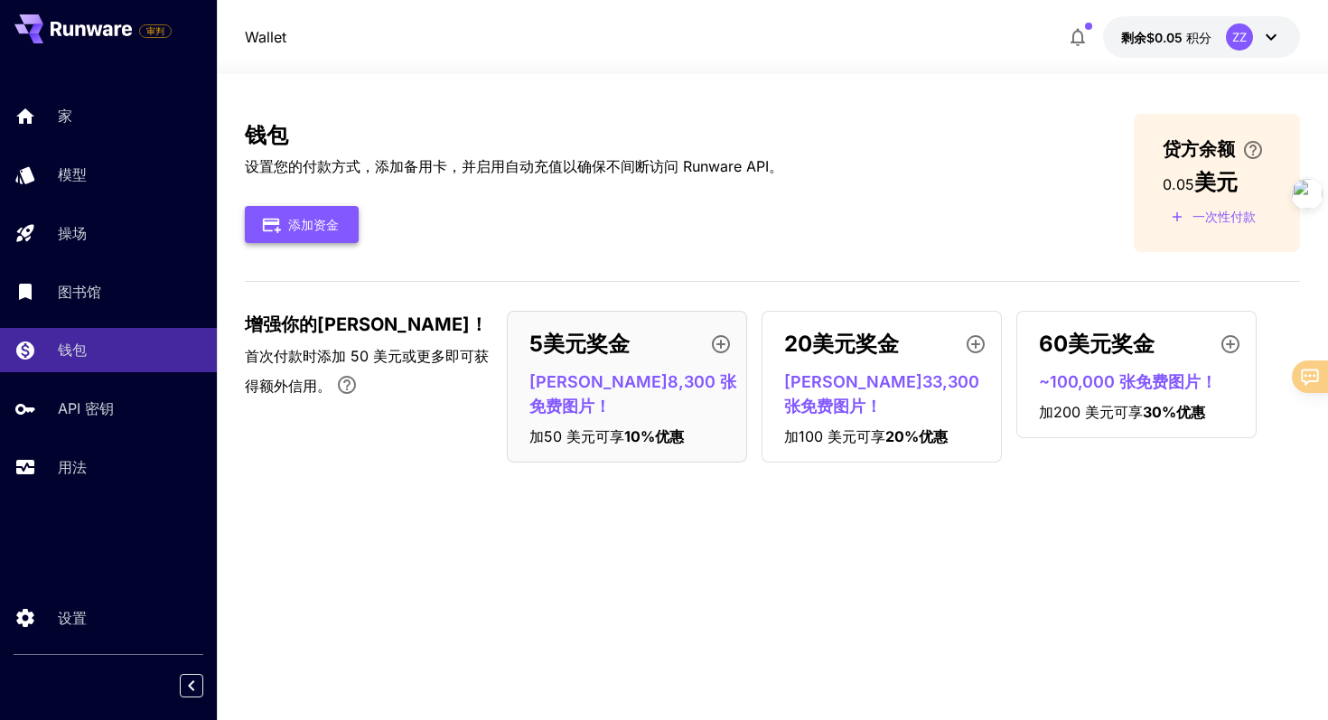
click at [344, 232] on button "添加资金" at bounding box center [302, 224] width 114 height 37
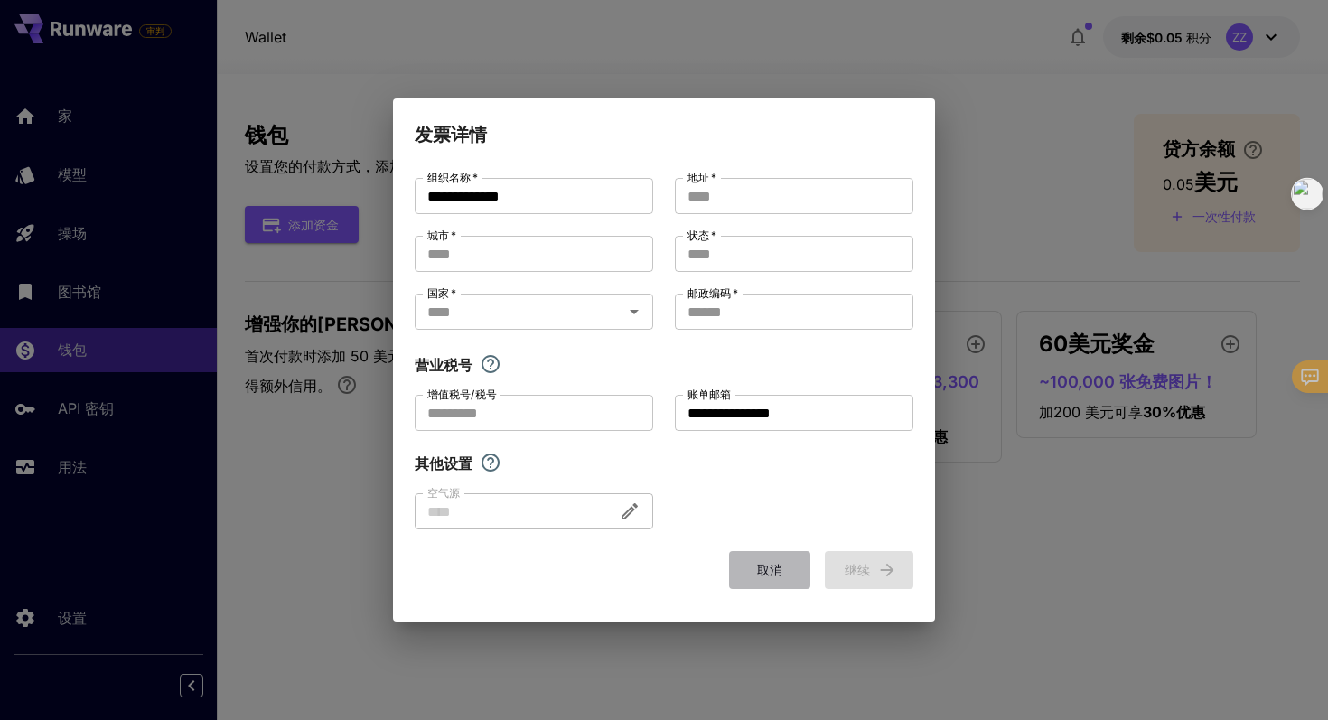
click at [765, 569] on font "取消" at bounding box center [769, 569] width 25 height 15
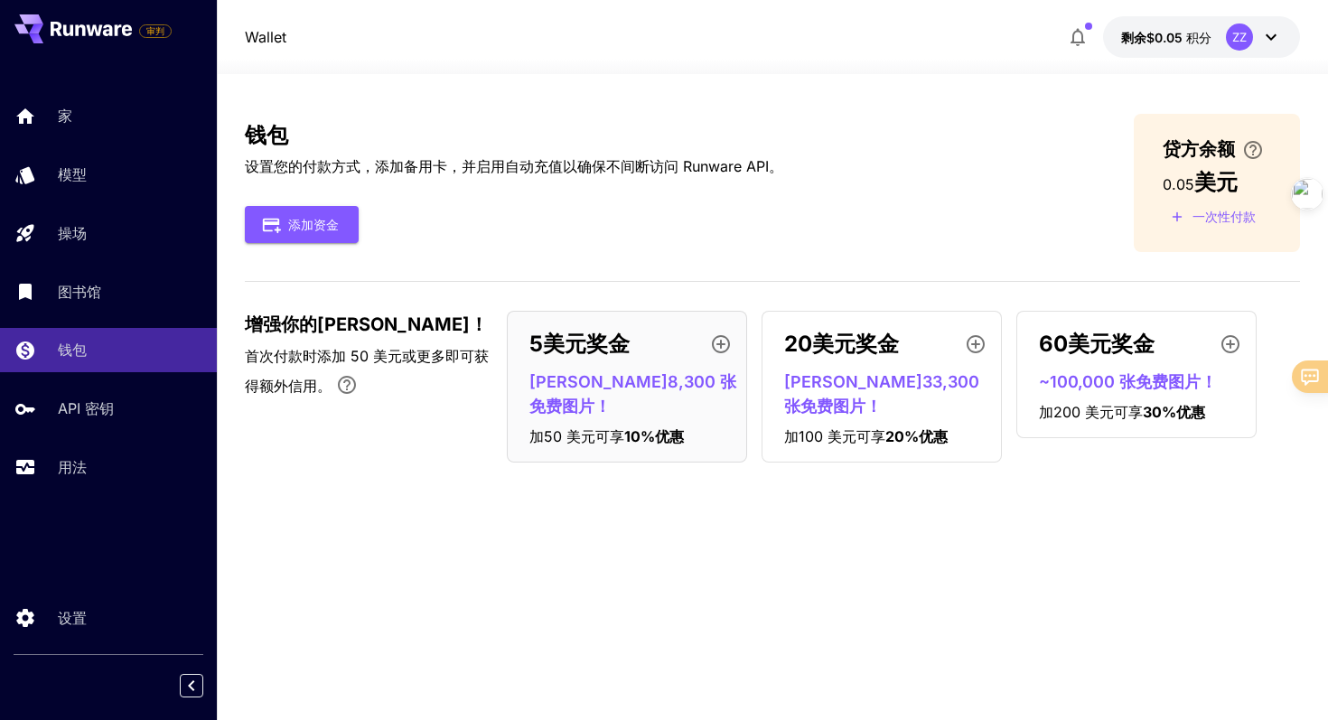
click at [1220, 143] on font "贷方余额" at bounding box center [1199, 149] width 72 height 22
click at [1177, 219] on icon "进行一次性、非经常性付款" at bounding box center [1177, 216] width 10 height 10
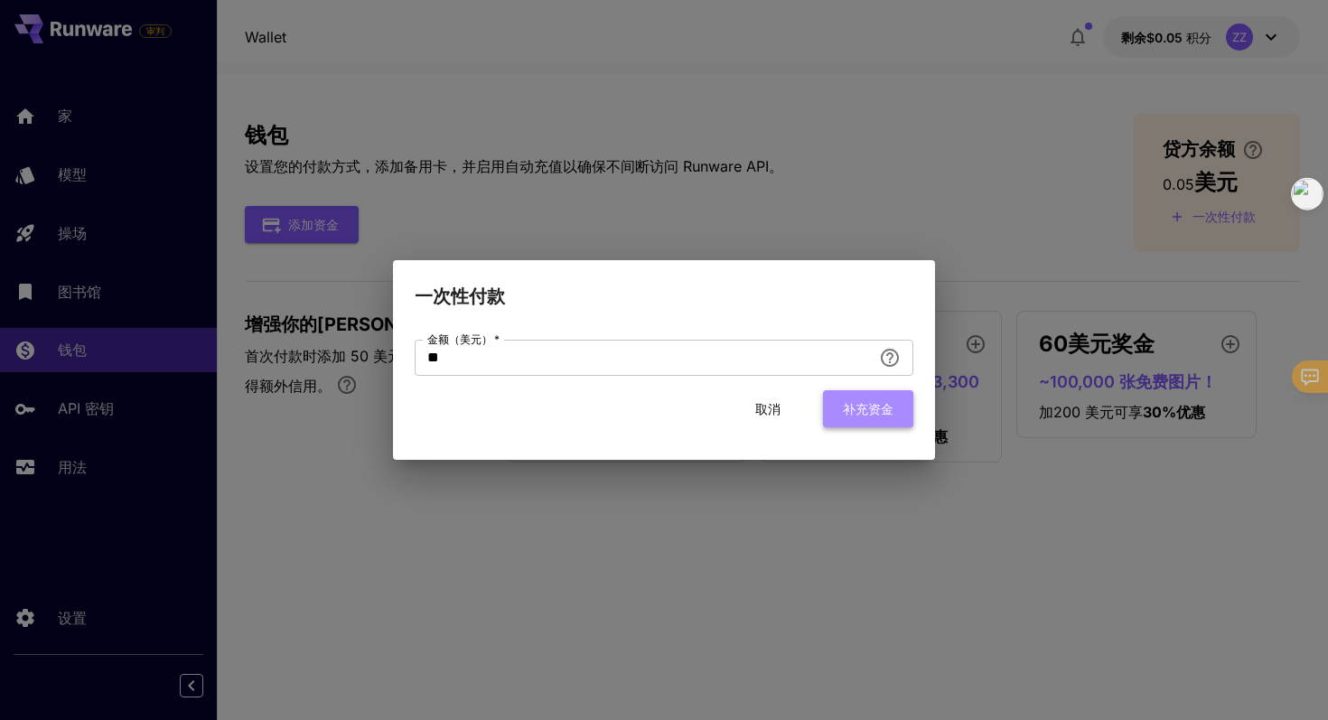
click at [860, 407] on font "补充资金" at bounding box center [868, 408] width 51 height 15
click at [766, 407] on font "取消" at bounding box center [767, 408] width 25 height 15
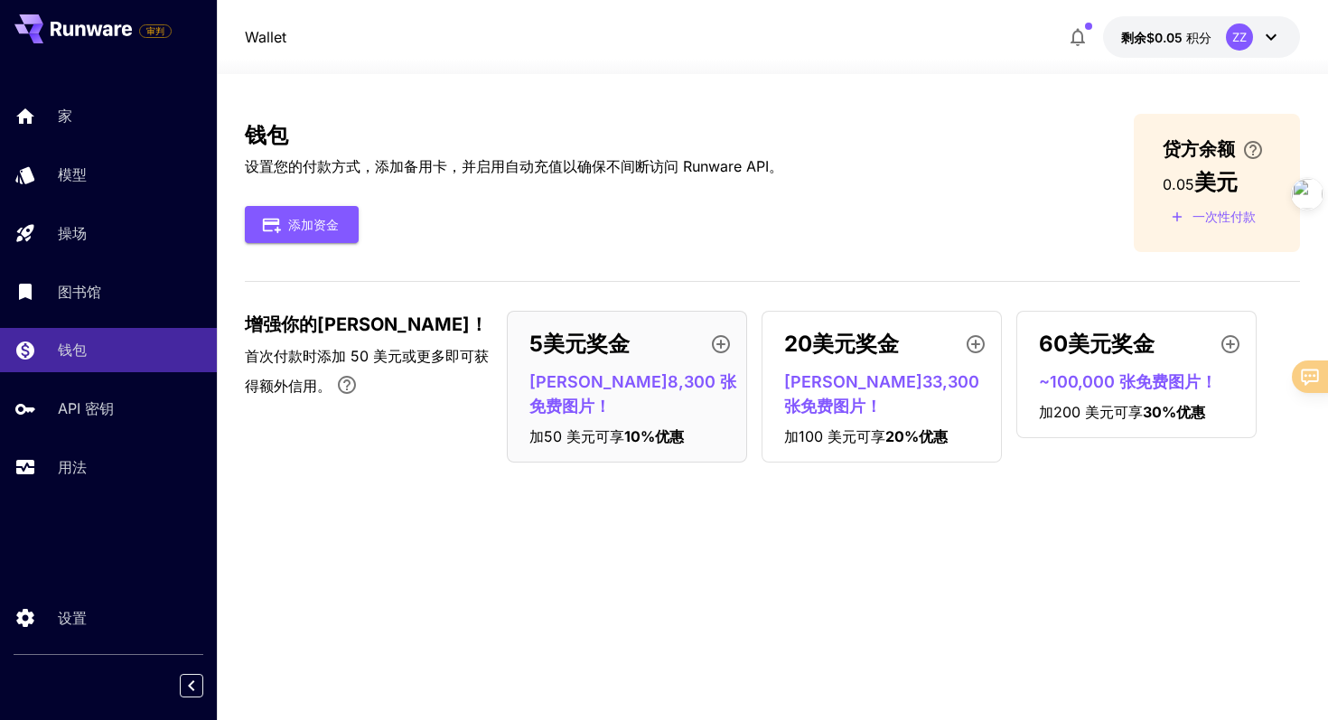
click at [901, 345] on div "20美元奖金" at bounding box center [889, 344] width 210 height 36
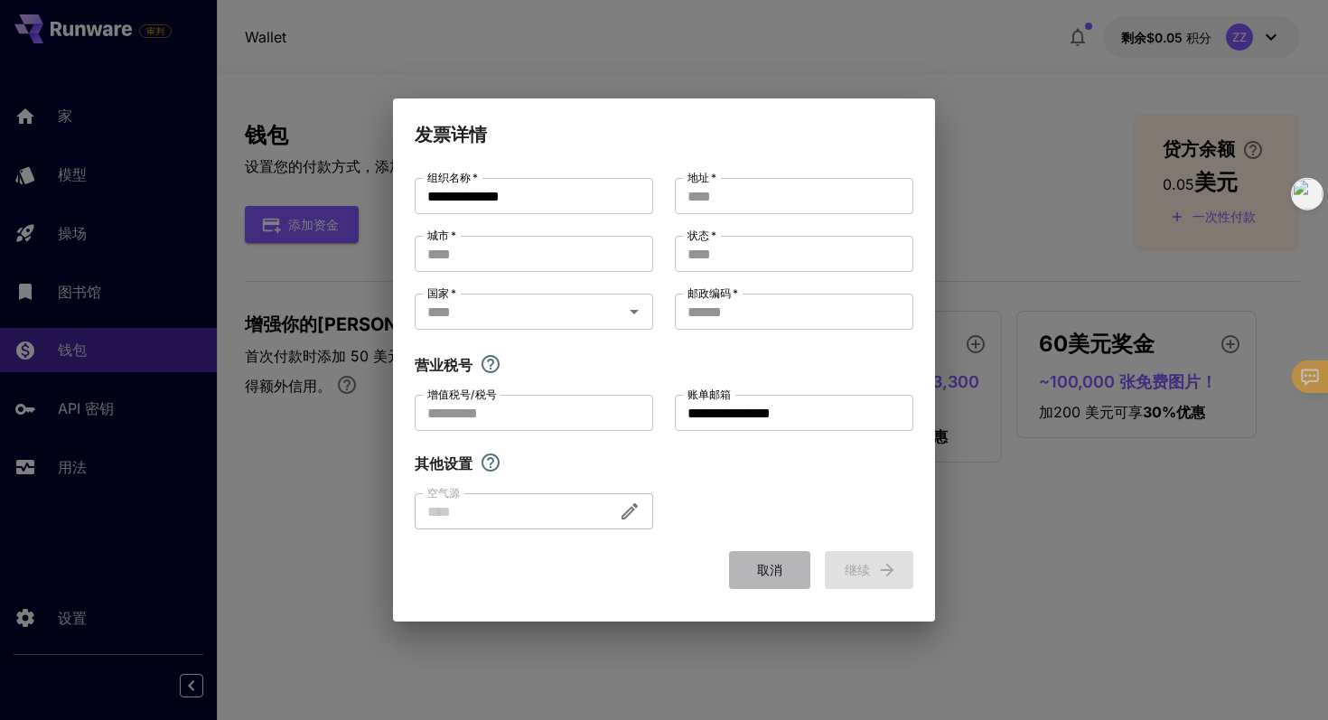
click at [774, 561] on font "取消" at bounding box center [769, 569] width 25 height 23
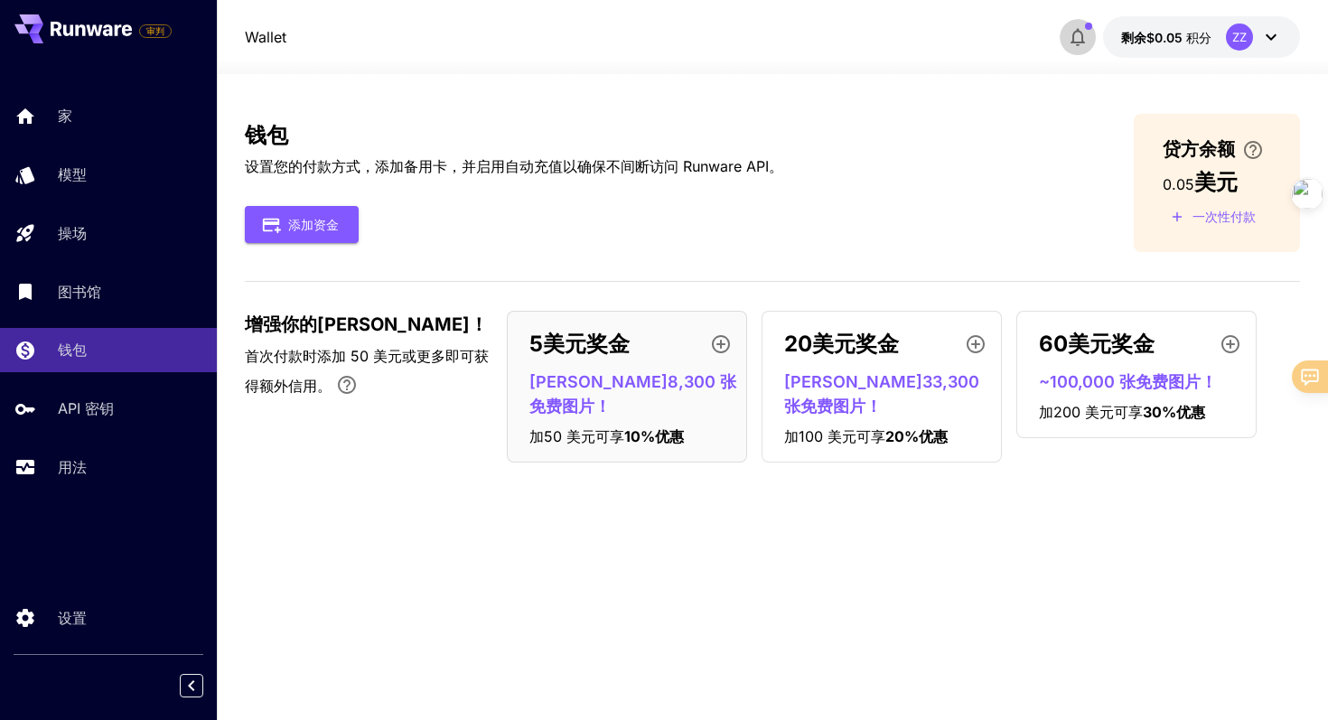
click at [1076, 46] on icon "button" at bounding box center [1078, 37] width 22 height 22
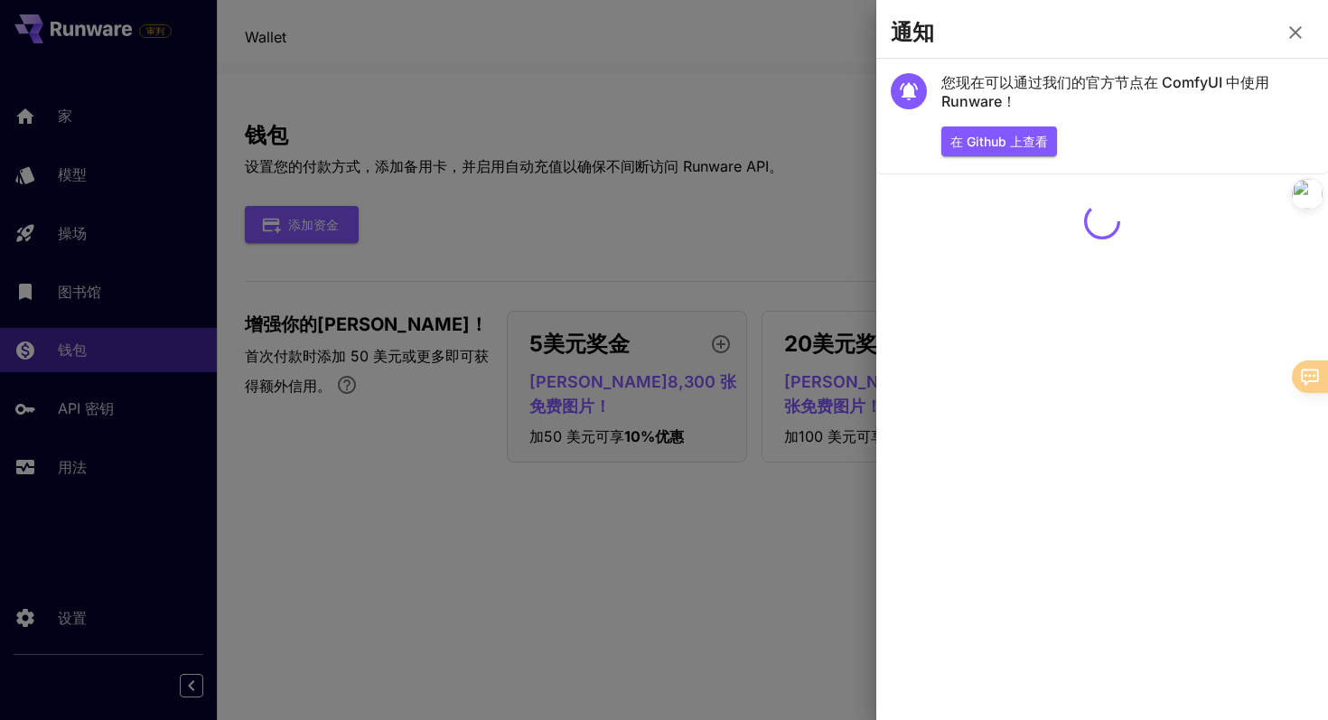
click at [1291, 33] on icon "button" at bounding box center [1295, 33] width 22 height 22
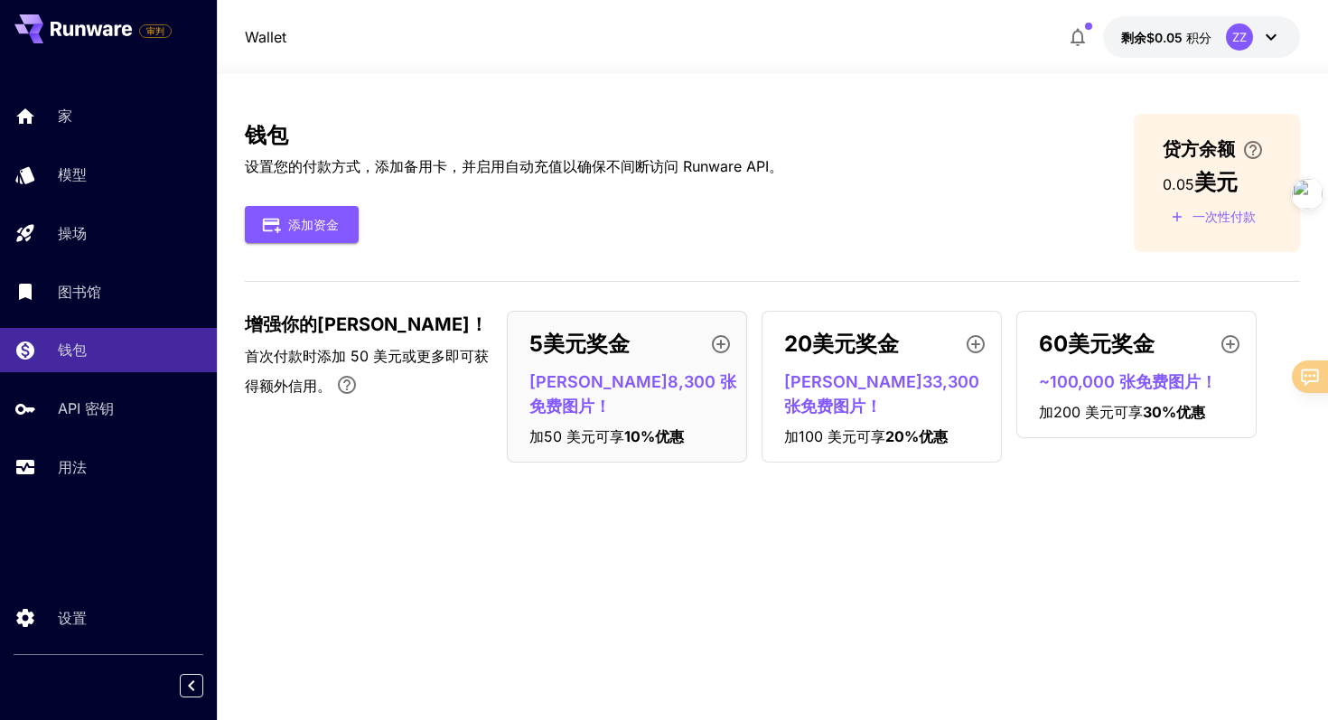
click at [1273, 40] on icon at bounding box center [1271, 37] width 22 height 22
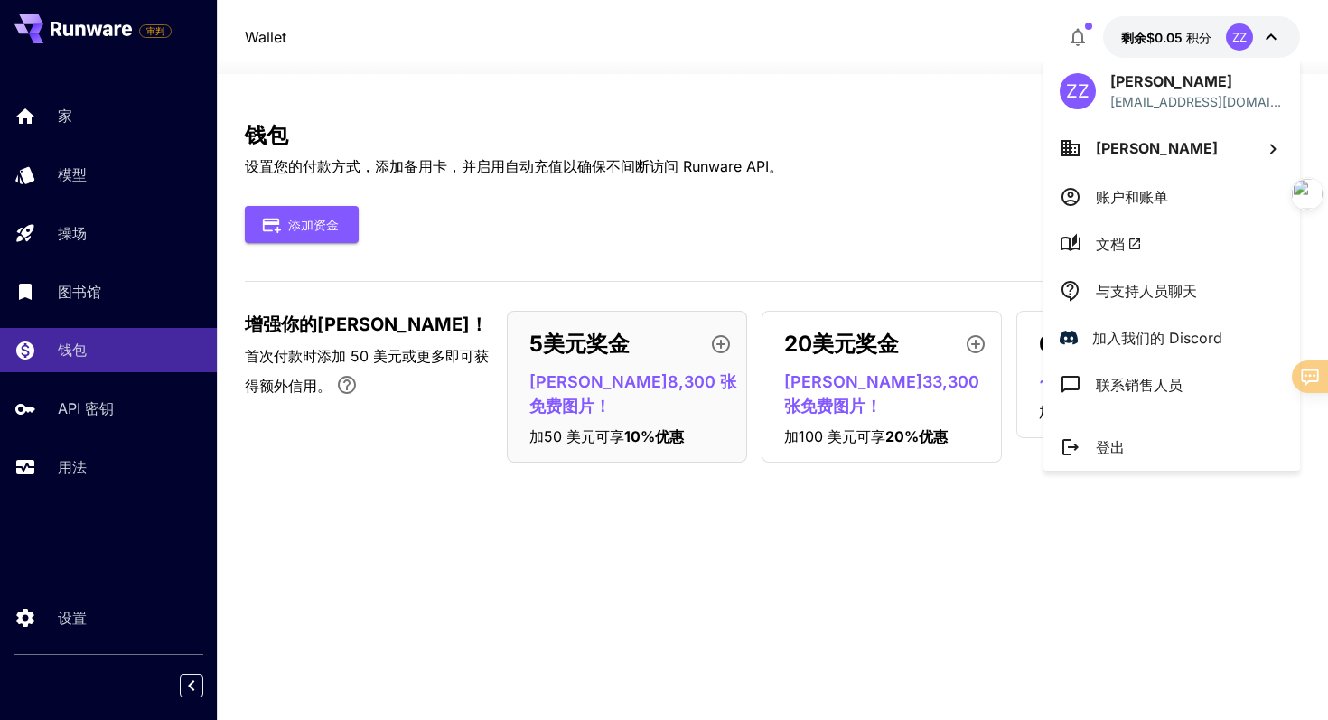
click at [1109, 188] on font "账户和账单" at bounding box center [1132, 197] width 72 height 18
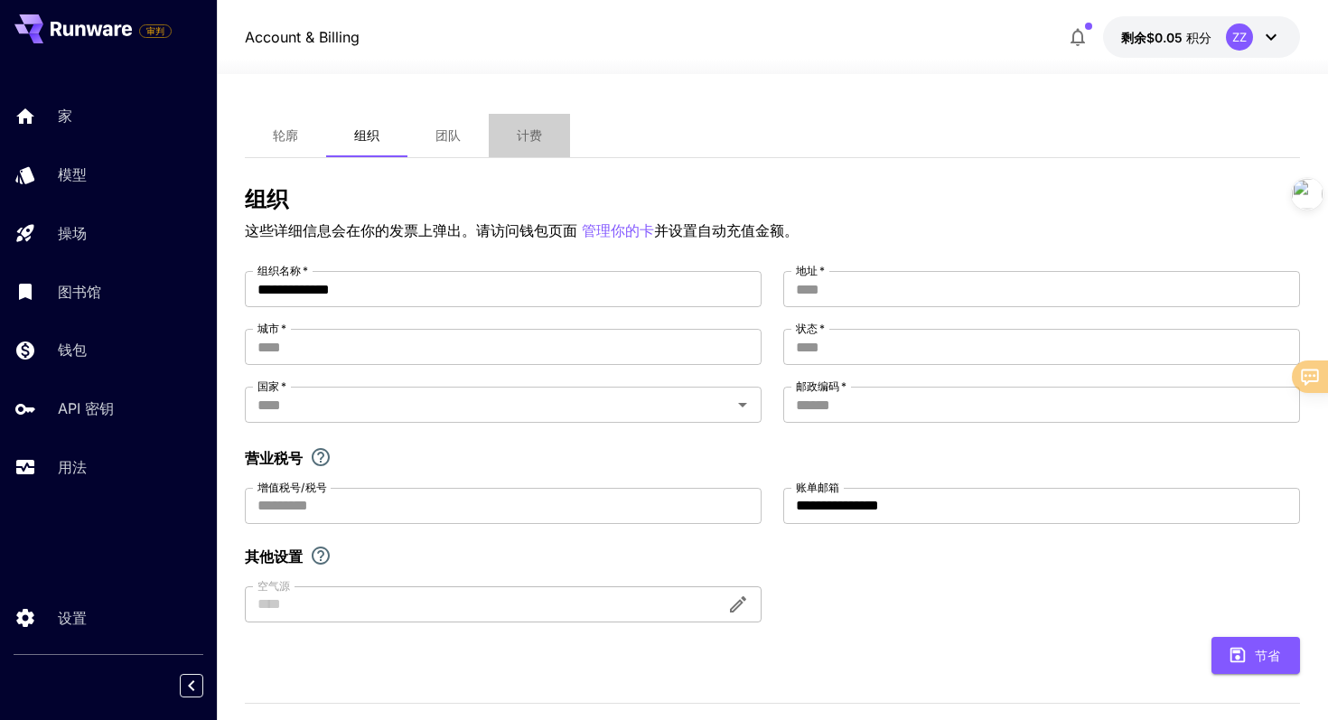
click at [525, 137] on font "计费" at bounding box center [529, 134] width 25 height 15
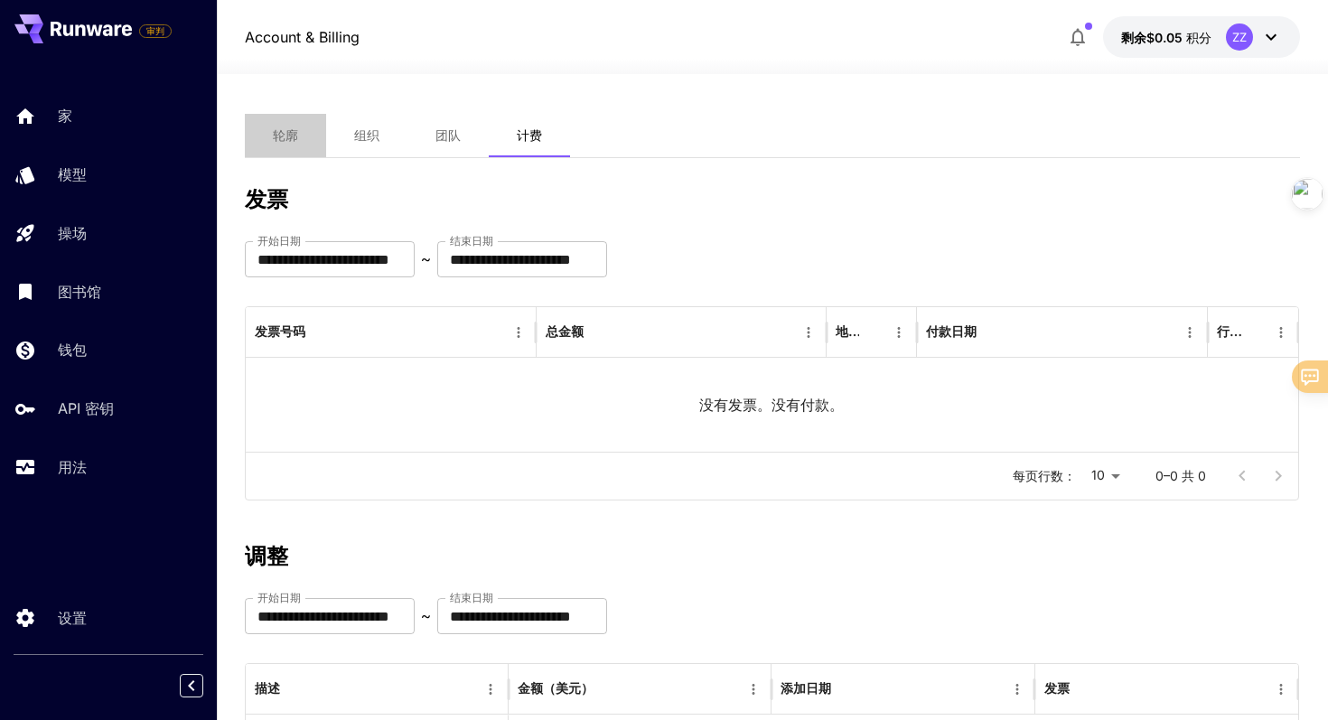
click at [288, 141] on font "轮廓" at bounding box center [285, 134] width 25 height 15
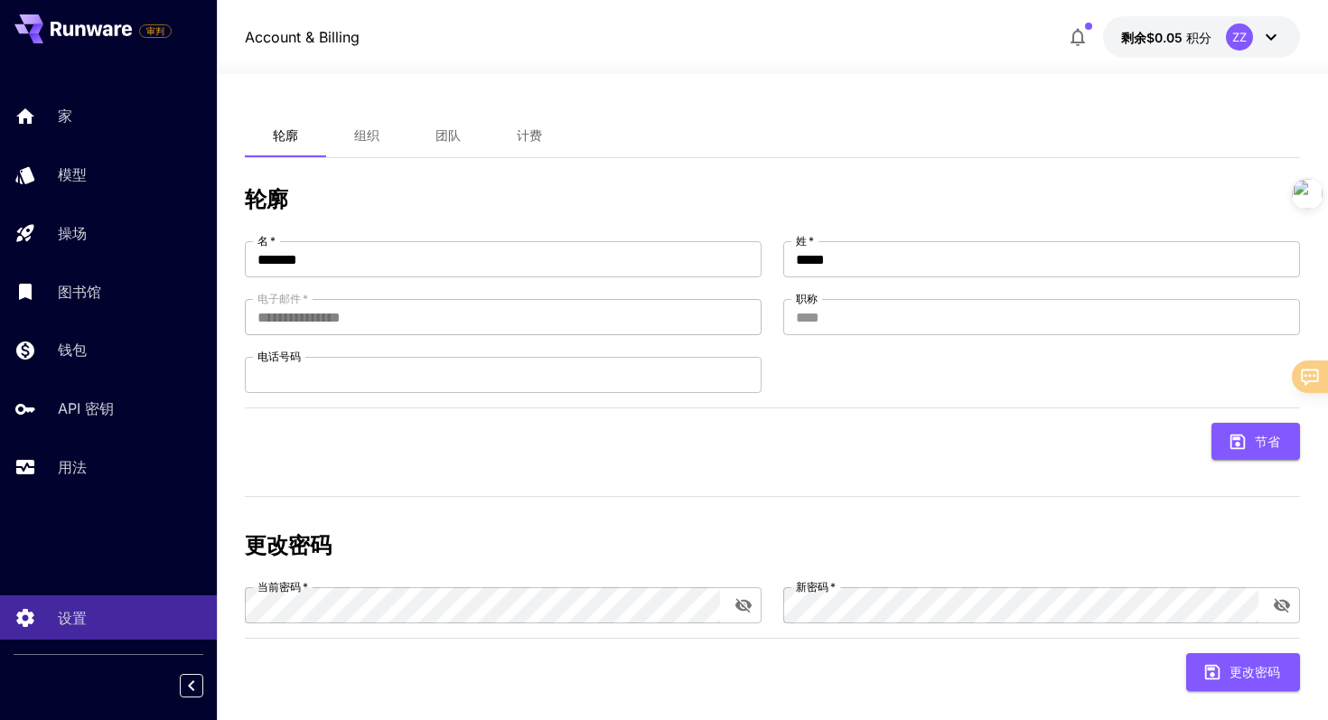
click at [366, 130] on font "组织" at bounding box center [366, 134] width 25 height 15
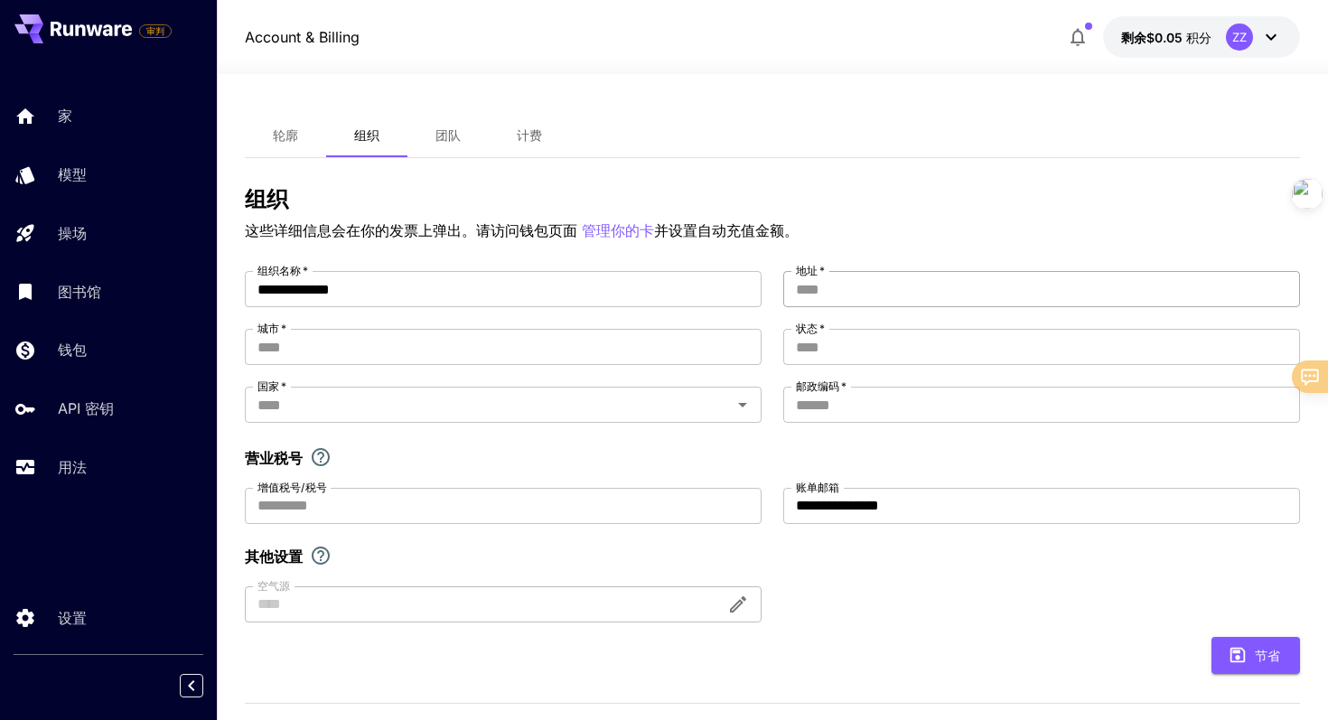
click at [843, 300] on input "地址   *" at bounding box center [1041, 289] width 517 height 36
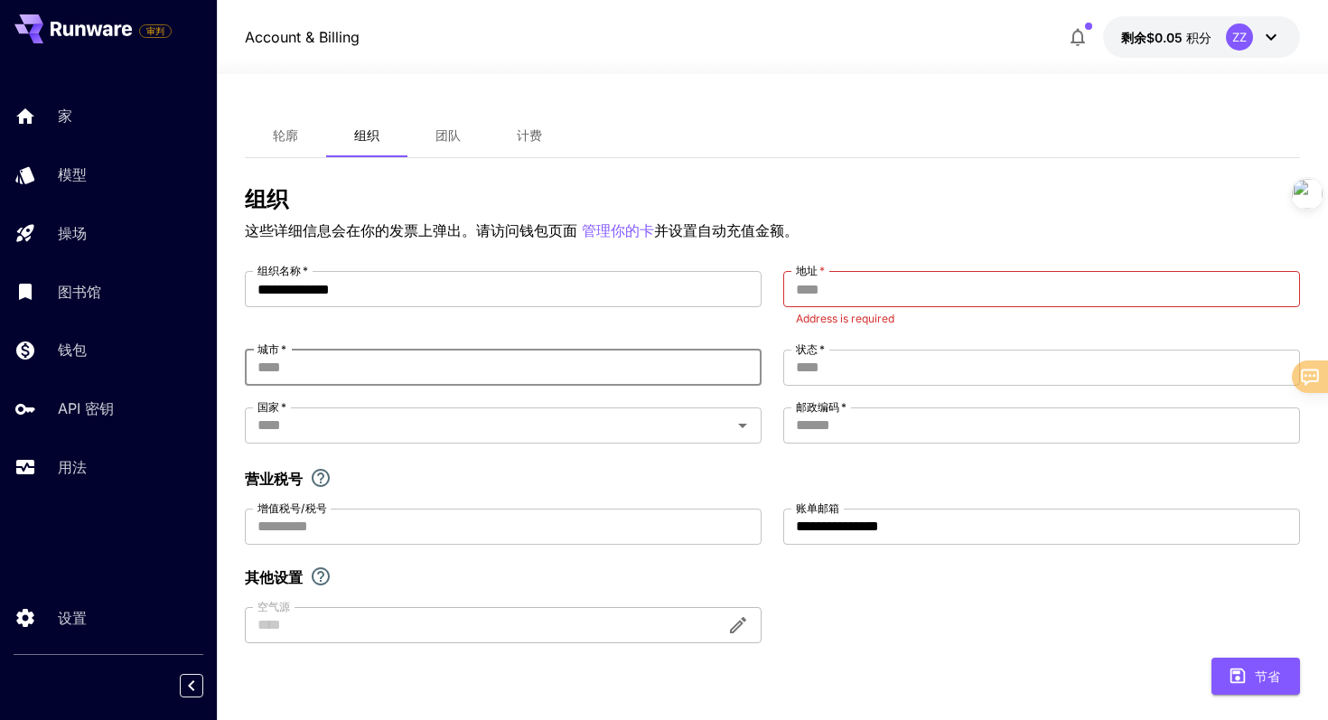
click at [369, 342] on div "**********" at bounding box center [773, 457] width 1056 height 372
click at [837, 360] on input "状态   *" at bounding box center [1041, 368] width 517 height 36
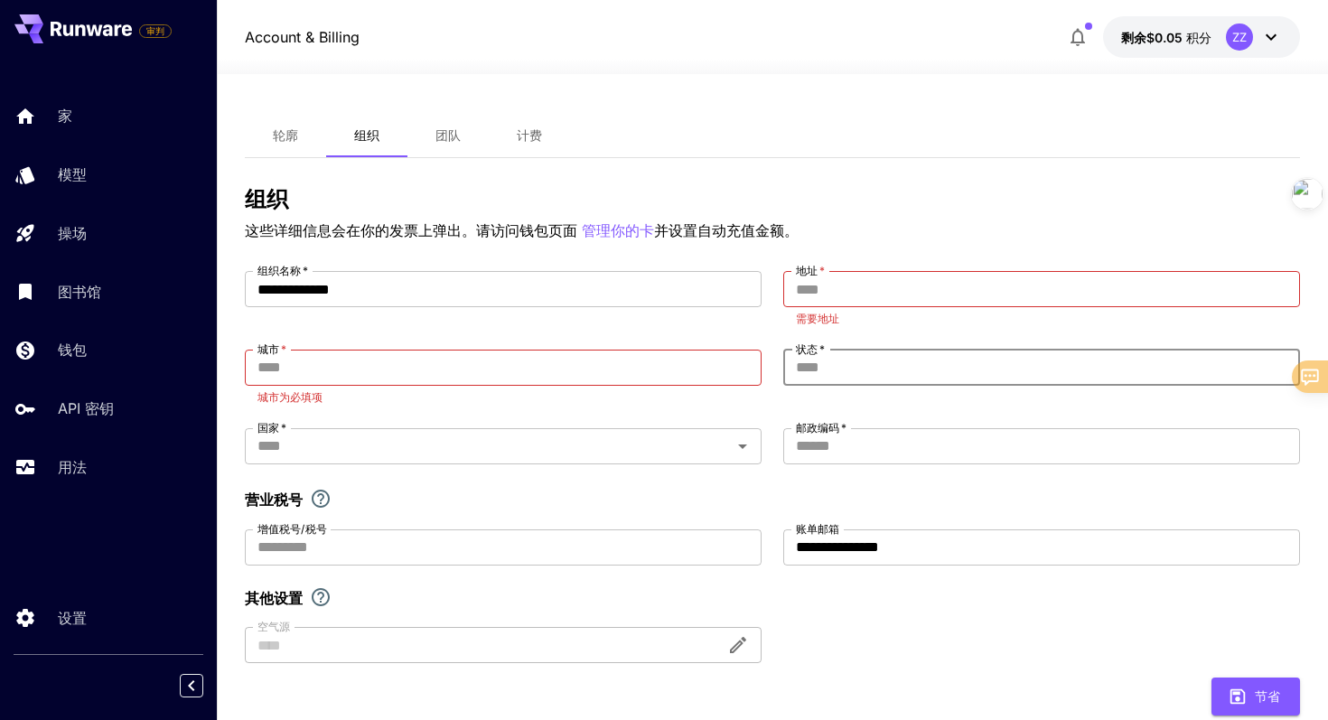
click at [842, 409] on div "**********" at bounding box center [773, 467] width 1056 height 392
